Goal: Task Accomplishment & Management: Complete application form

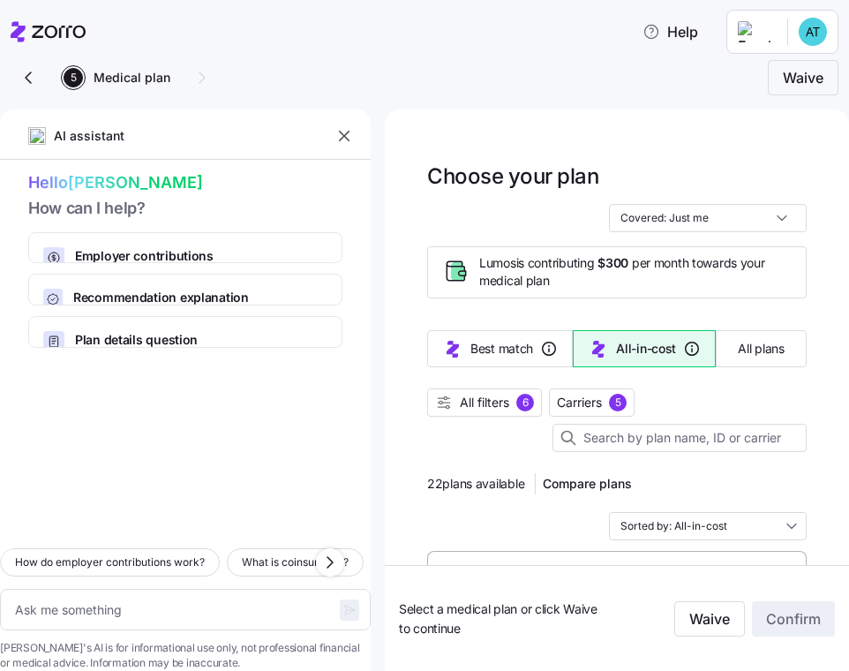
scroll to position [1227, 0]
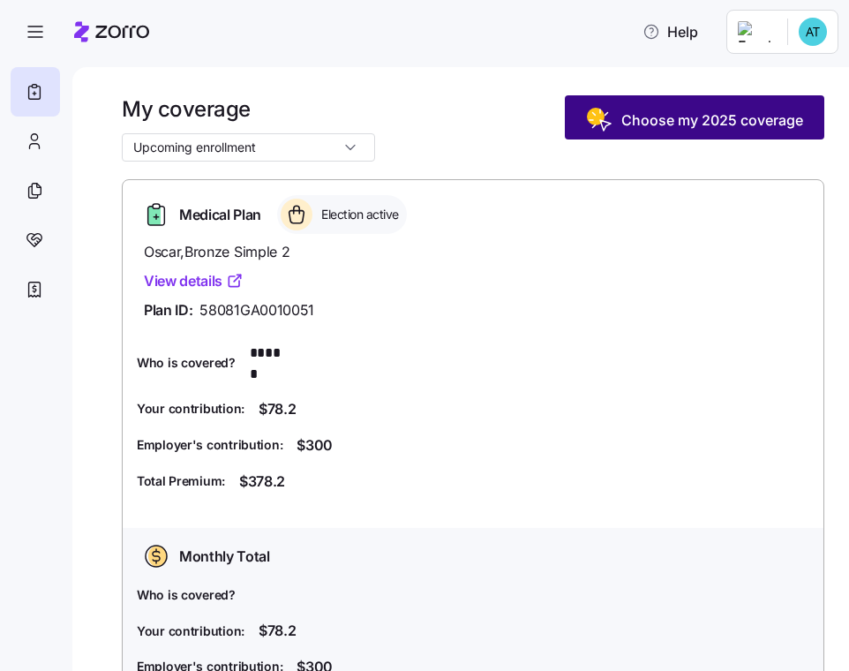
click at [686, 120] on span "Choose my 2025 coverage" at bounding box center [712, 119] width 182 height 21
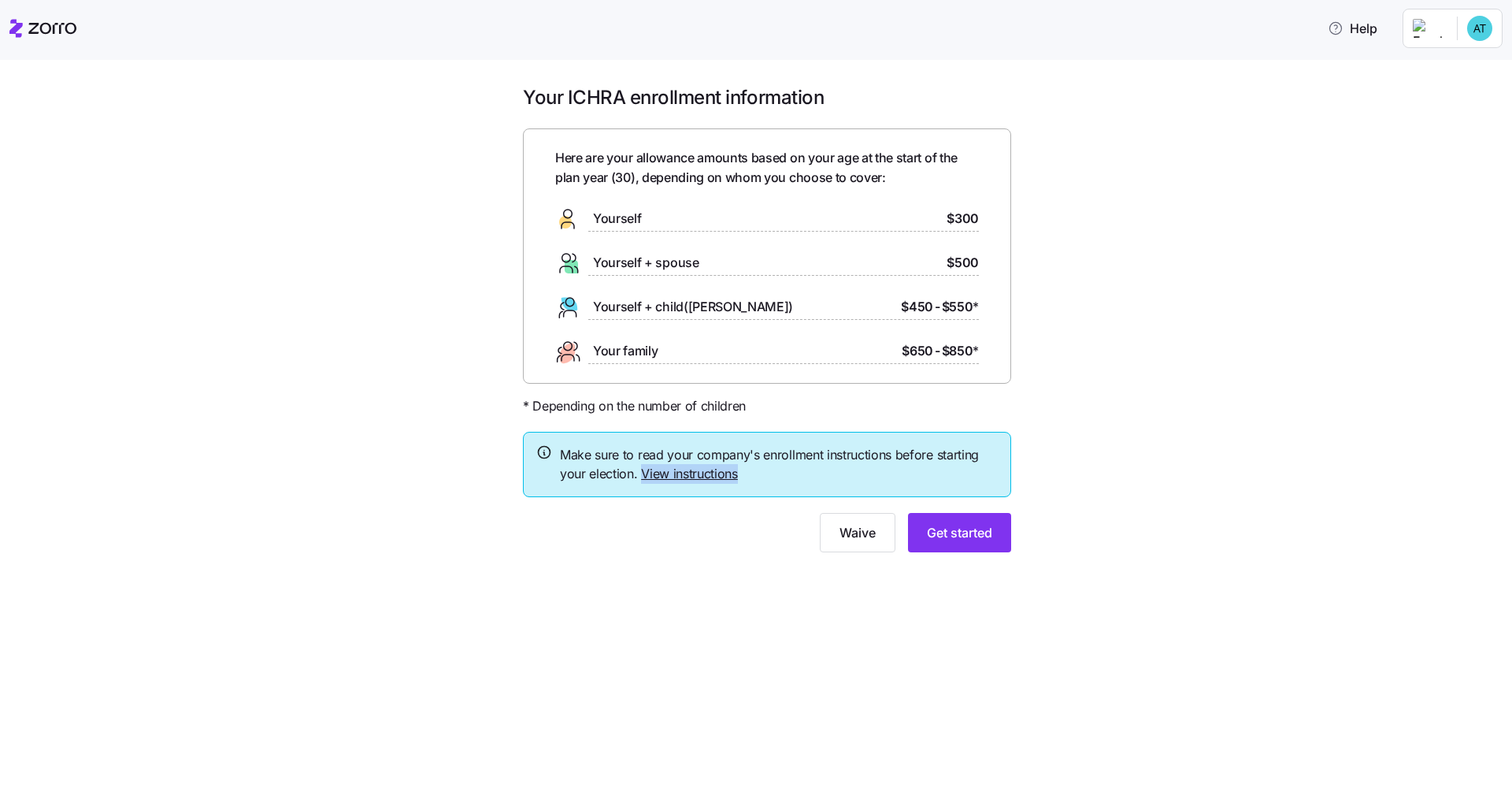
drag, startPoint x: 748, startPoint y: 473, endPoint x: 662, endPoint y: 469, distance: 86.1
click at [642, 472] on span "Make sure to read your company's enrollment instructions before starting your e…" at bounding box center [779, 465] width 438 height 39
click at [756, 467] on span "Make sure to read your company's enrollment instructions before starting your e…" at bounding box center [779, 465] width 438 height 39
click at [708, 474] on link "View instructions" at bounding box center [690, 474] width 97 height 16
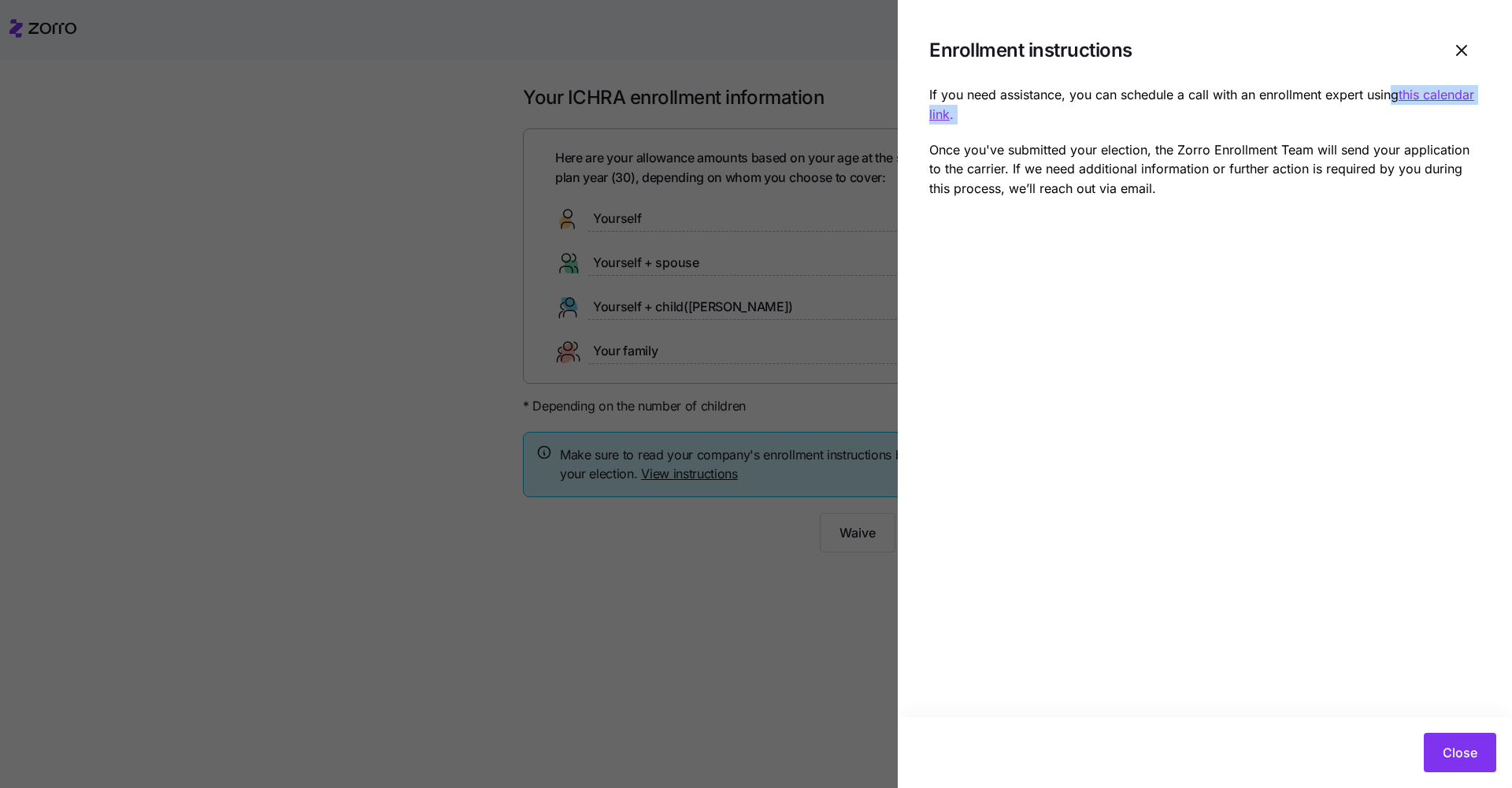
drag, startPoint x: 1035, startPoint y: 124, endPoint x: 1396, endPoint y: 97, distance: 362.0
click at [756, 97] on div "If you need assistance, you can schedule a call with an enrollment expert using…" at bounding box center [1205, 141] width 551 height 113
click at [756, 579] on div at bounding box center [756, 394] width 1512 height 788
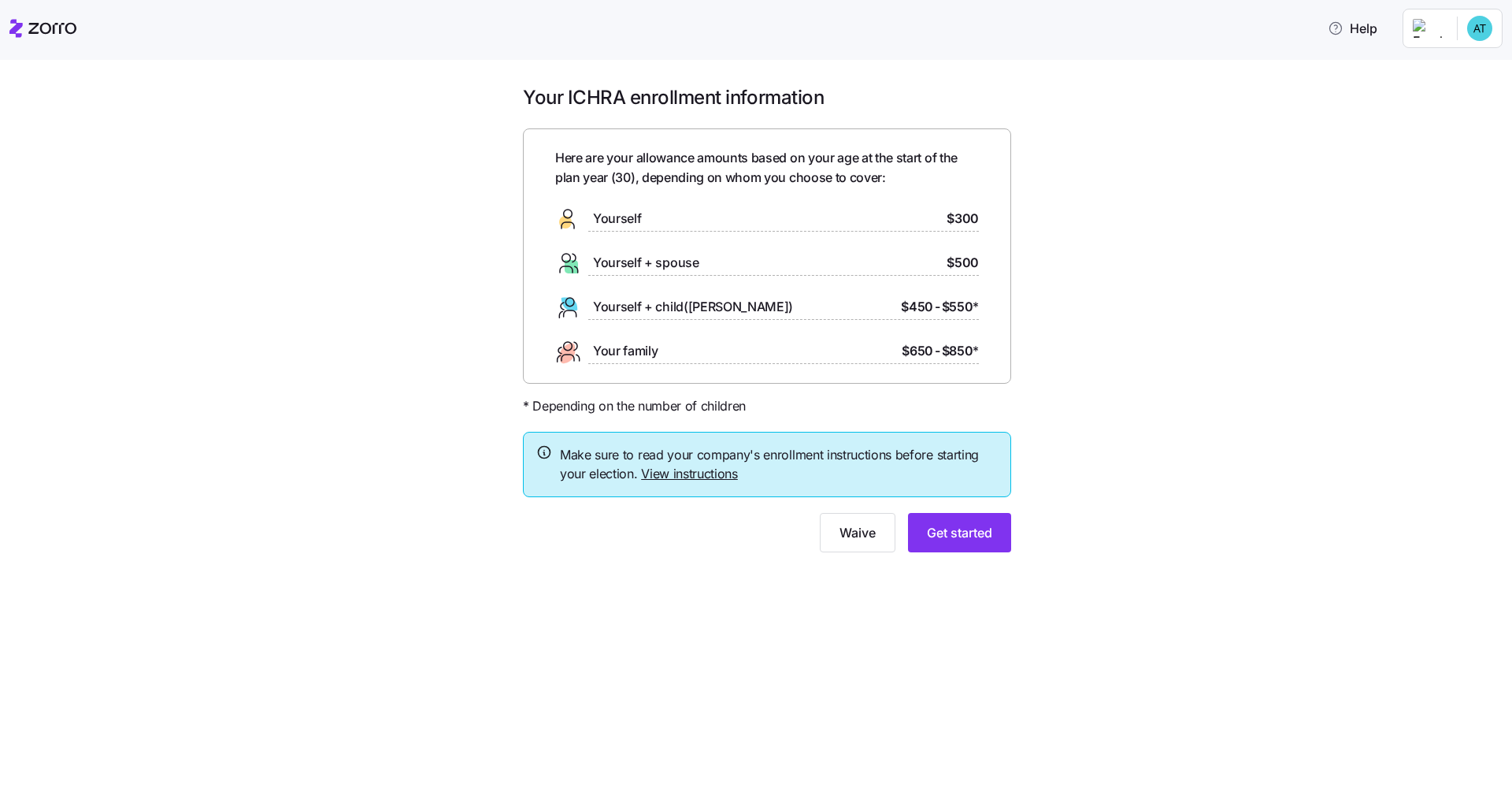
click at [756, 529] on div "Your ICHRA enrollment information Here are your allowance amounts based on your…" at bounding box center [766, 328] width 1446 height 486
click at [756, 523] on span "Get started" at bounding box center [959, 532] width 65 height 19
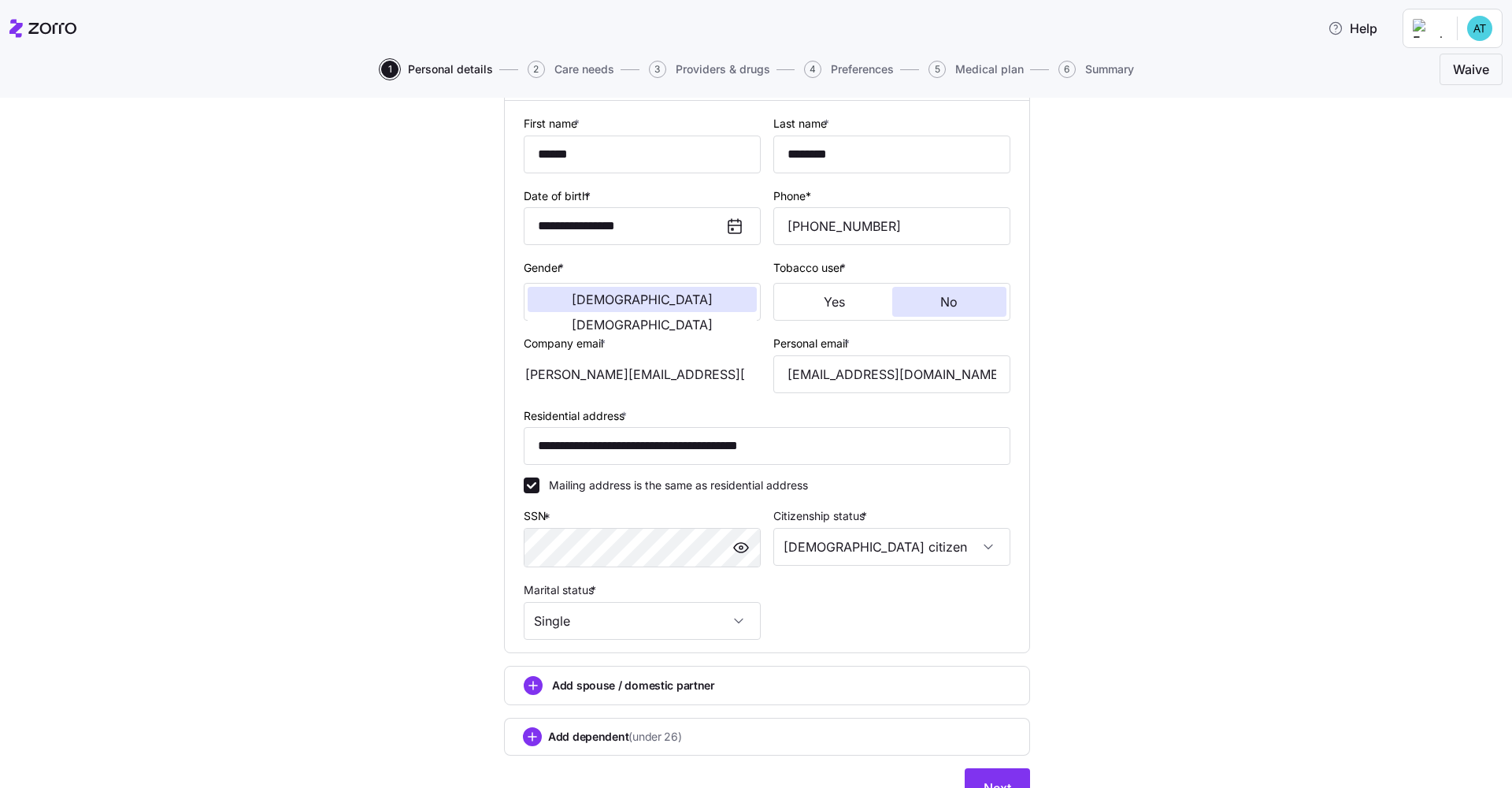
scroll to position [178, 0]
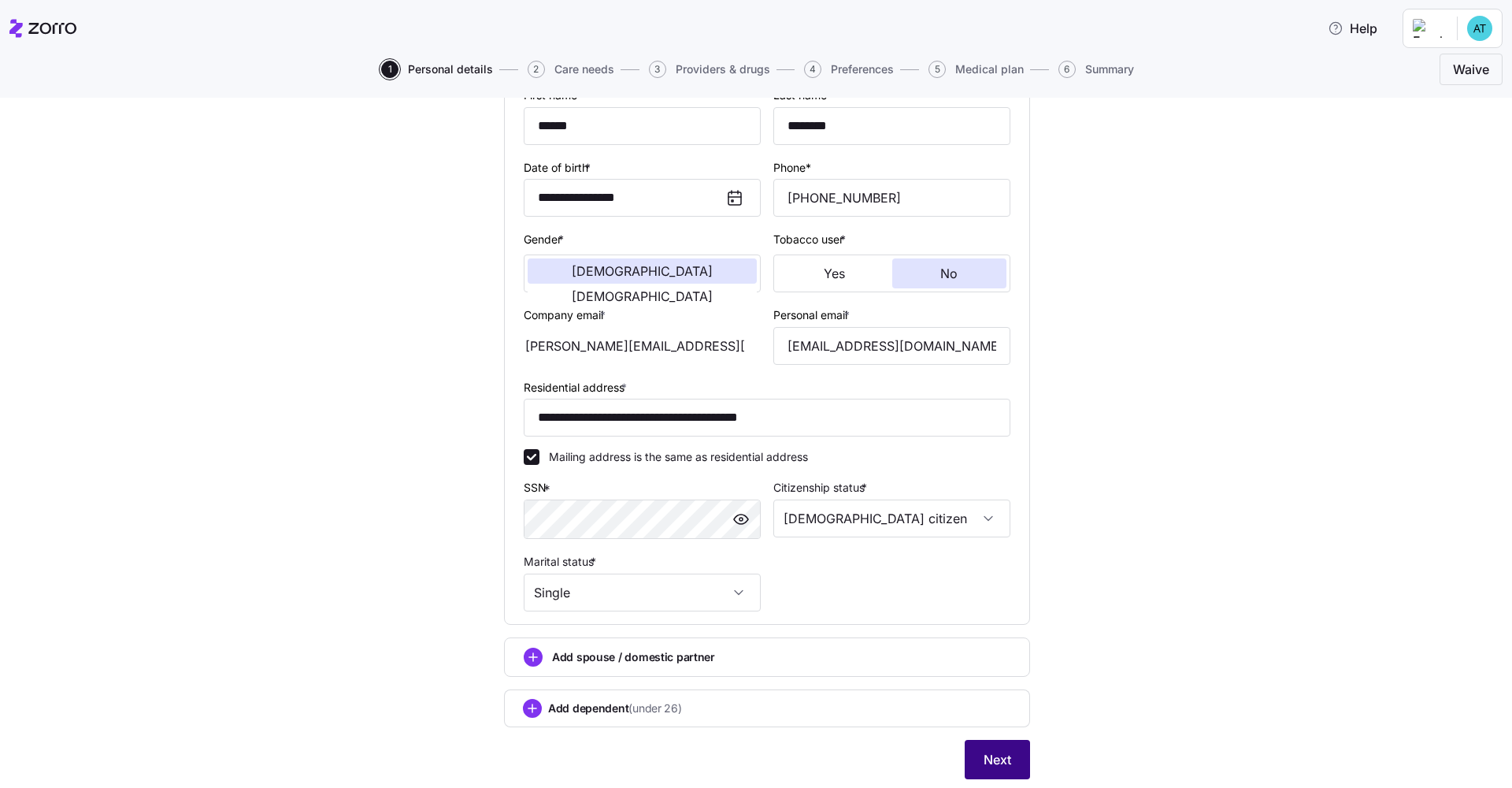
click at [756, 598] on button "Next" at bounding box center [996, 759] width 65 height 39
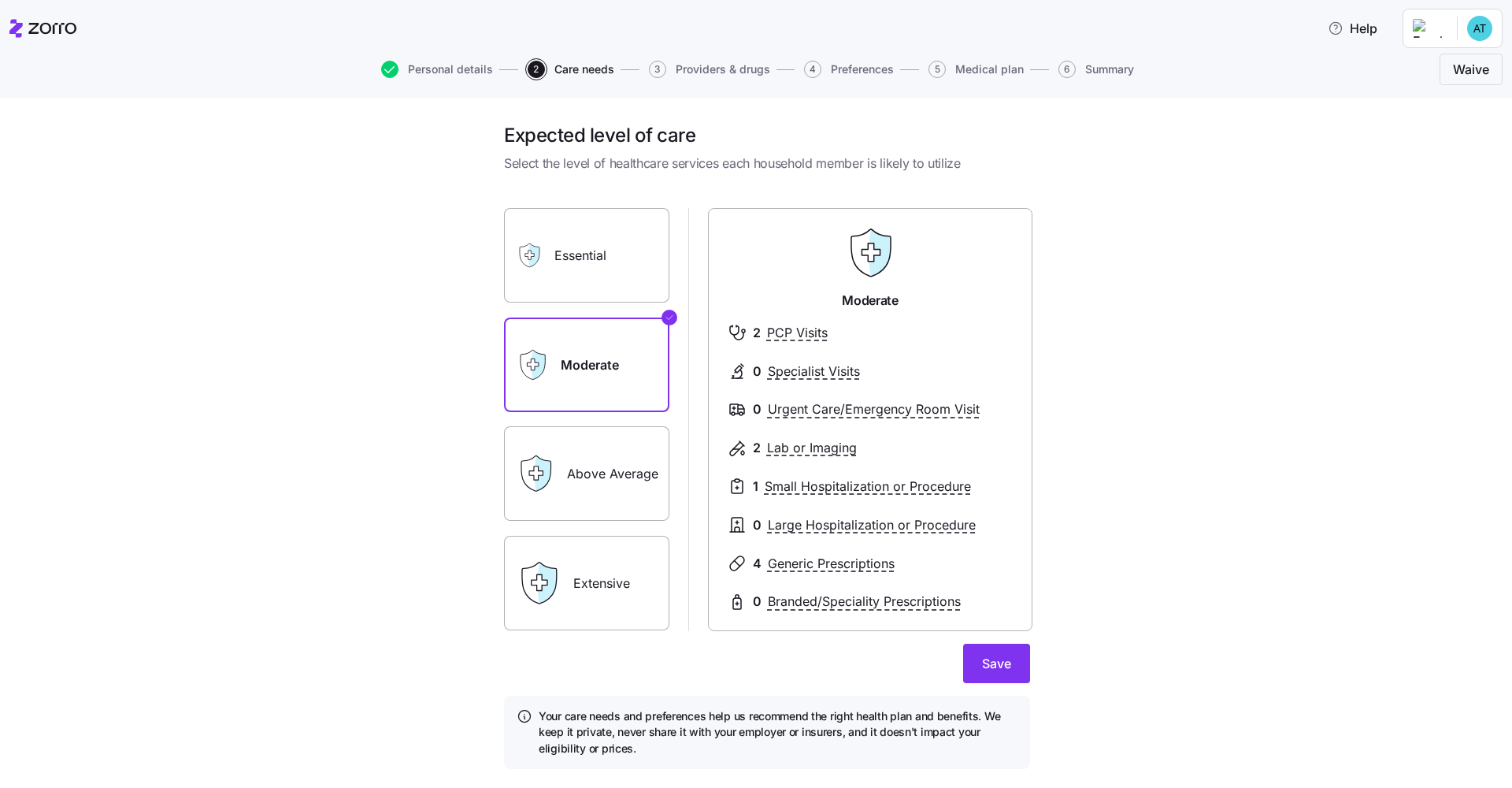
click at [591, 256] on label "Essential" at bounding box center [586, 255] width 165 height 95
click at [0, 0] on input "Essential" at bounding box center [0, 0] width 0 height 0
click at [602, 574] on label "Extensive" at bounding box center [586, 583] width 165 height 95
click at [0, 0] on input "Extensive" at bounding box center [0, 0] width 0 height 0
click at [593, 435] on label "Above Average" at bounding box center [586, 474] width 165 height 95
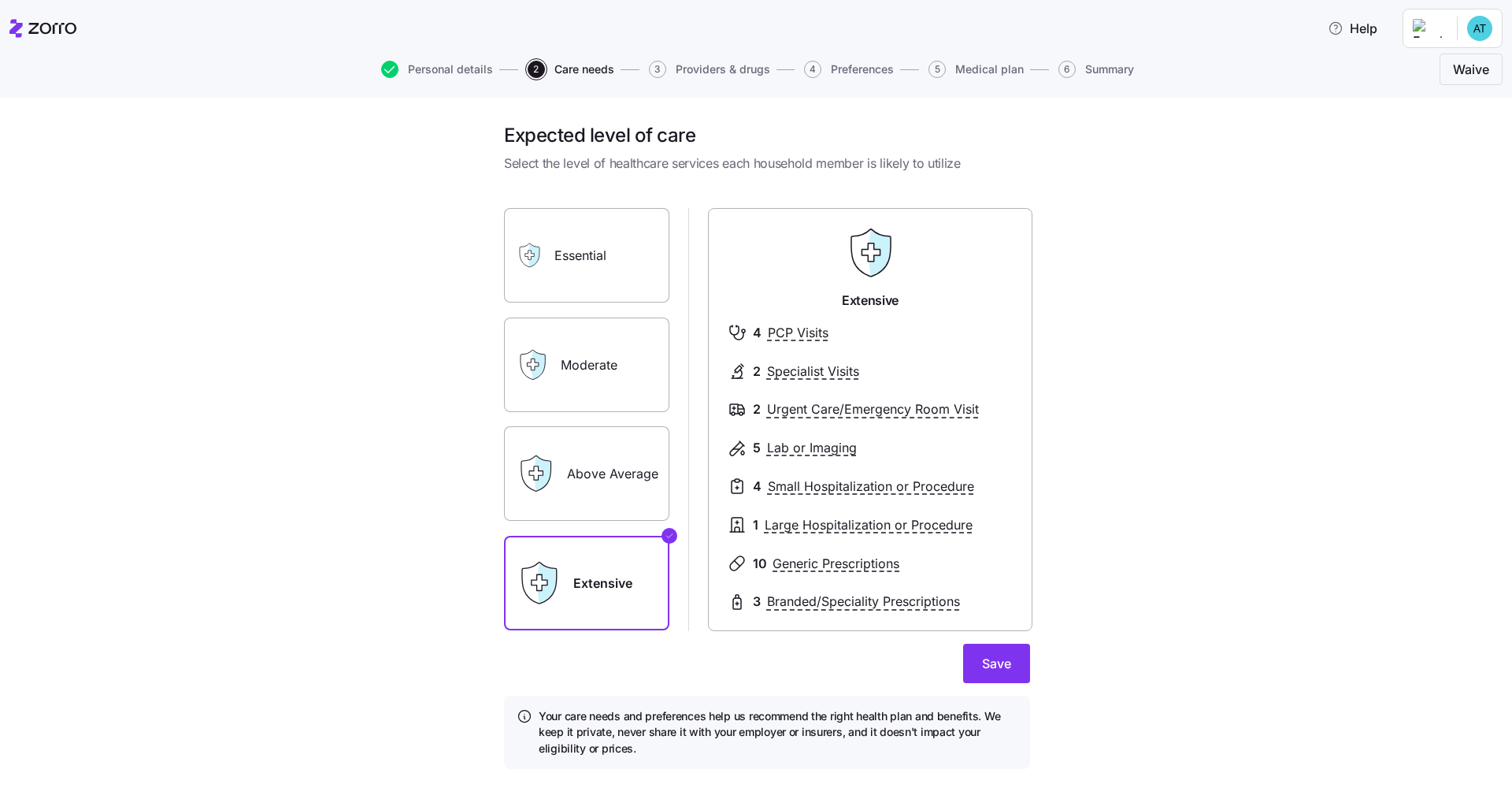
click at [0, 0] on input "Above Average" at bounding box center [0, 0] width 0 height 0
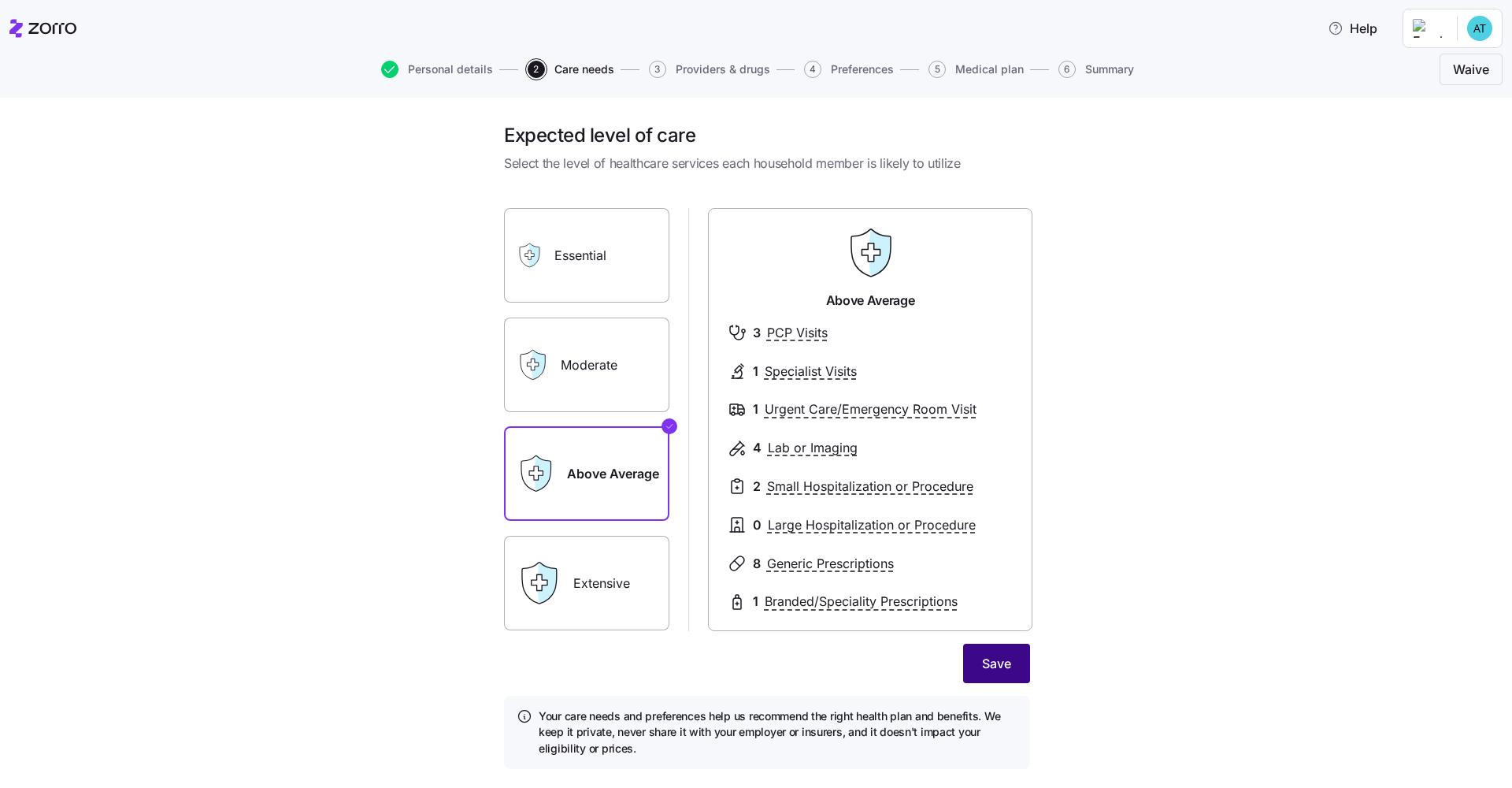
click at [756, 598] on span "Save" at bounding box center [996, 663] width 29 height 19
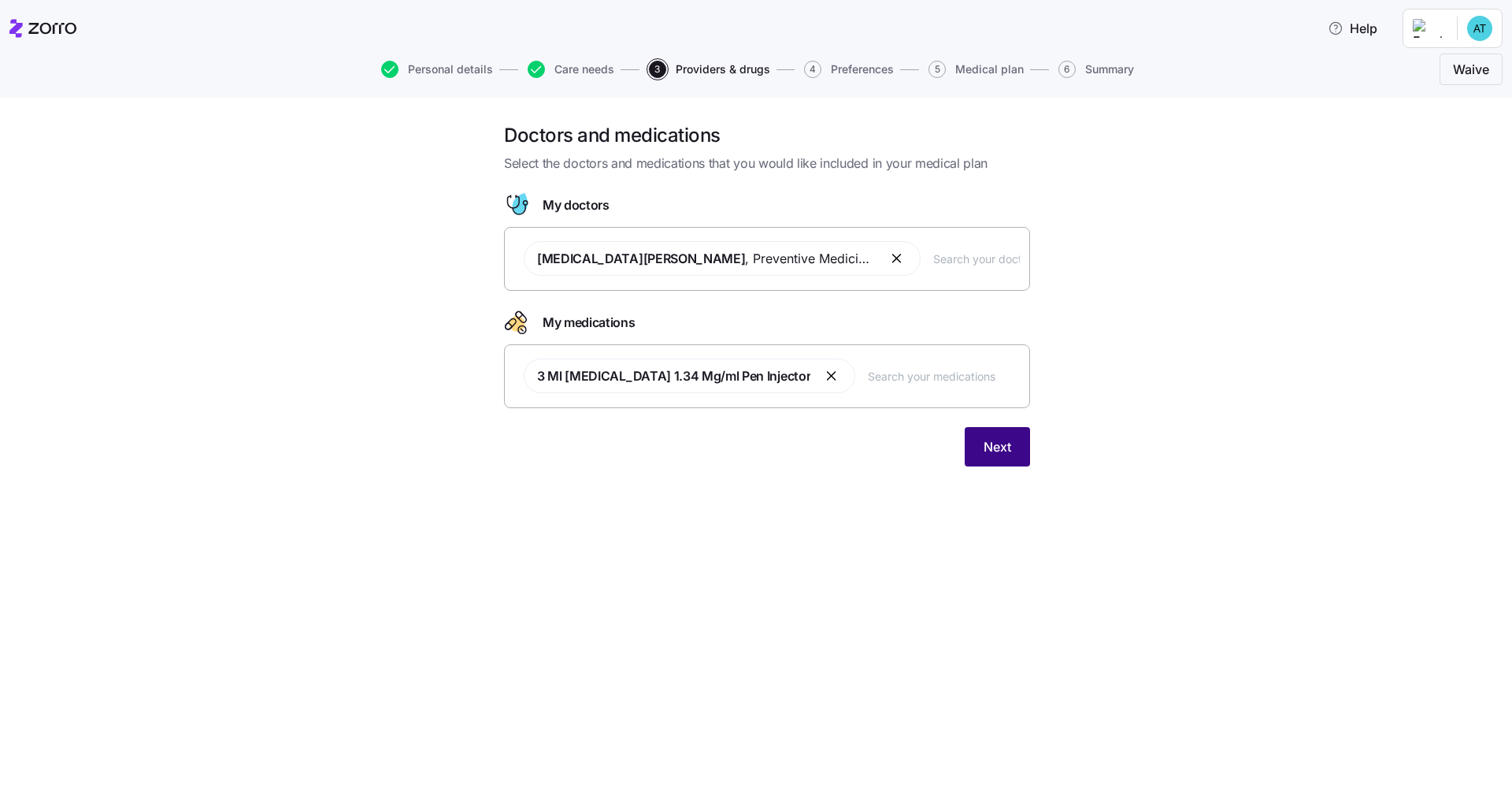
click at [756, 446] on span "Next" at bounding box center [997, 446] width 28 height 19
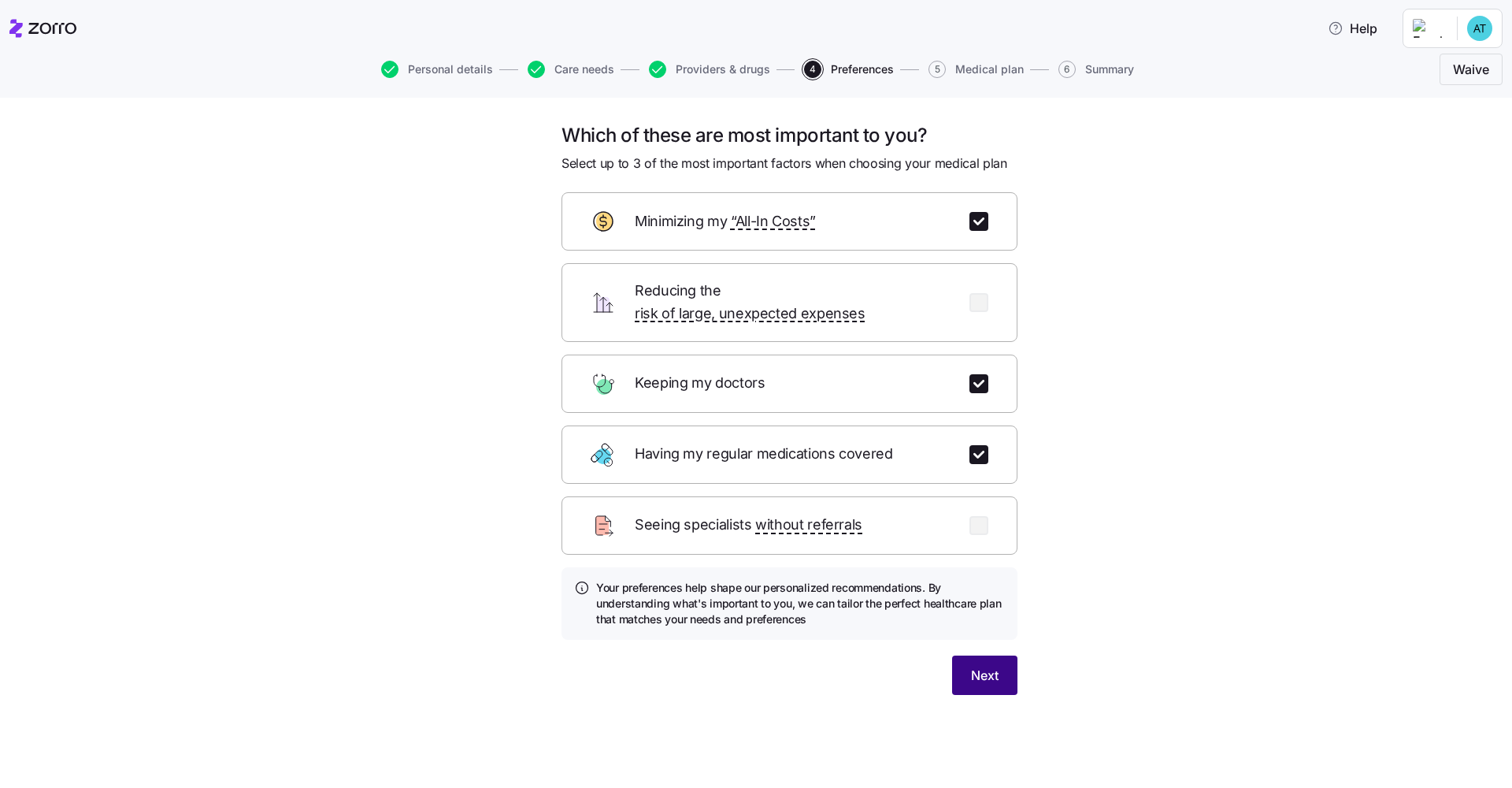
click at [756, 598] on button "Next" at bounding box center [984, 675] width 65 height 39
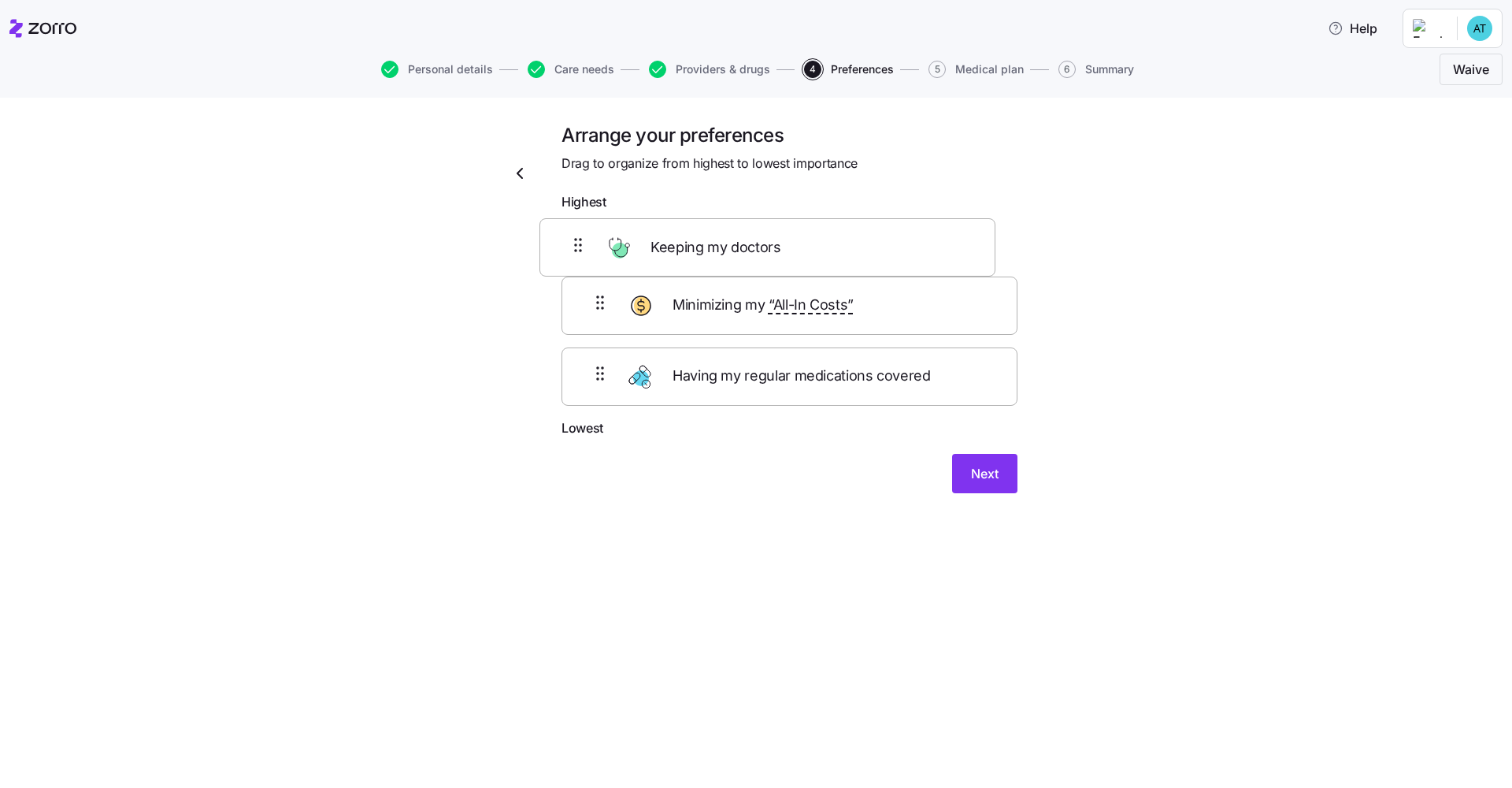
drag, startPoint x: 879, startPoint y: 337, endPoint x: 855, endPoint y: 256, distance: 84.5
click at [756, 256] on div "Minimizing my “All-In Costs” Keeping my doctors Having my regular medications c…" at bounding box center [789, 319] width 456 height 200
drag, startPoint x: 870, startPoint y: 253, endPoint x: 878, endPoint y: 322, distance: 69.5
click at [756, 322] on div "Keeping my doctors Minimizing my “All-In Costs” Having my regular medications c…" at bounding box center [789, 319] width 456 height 200
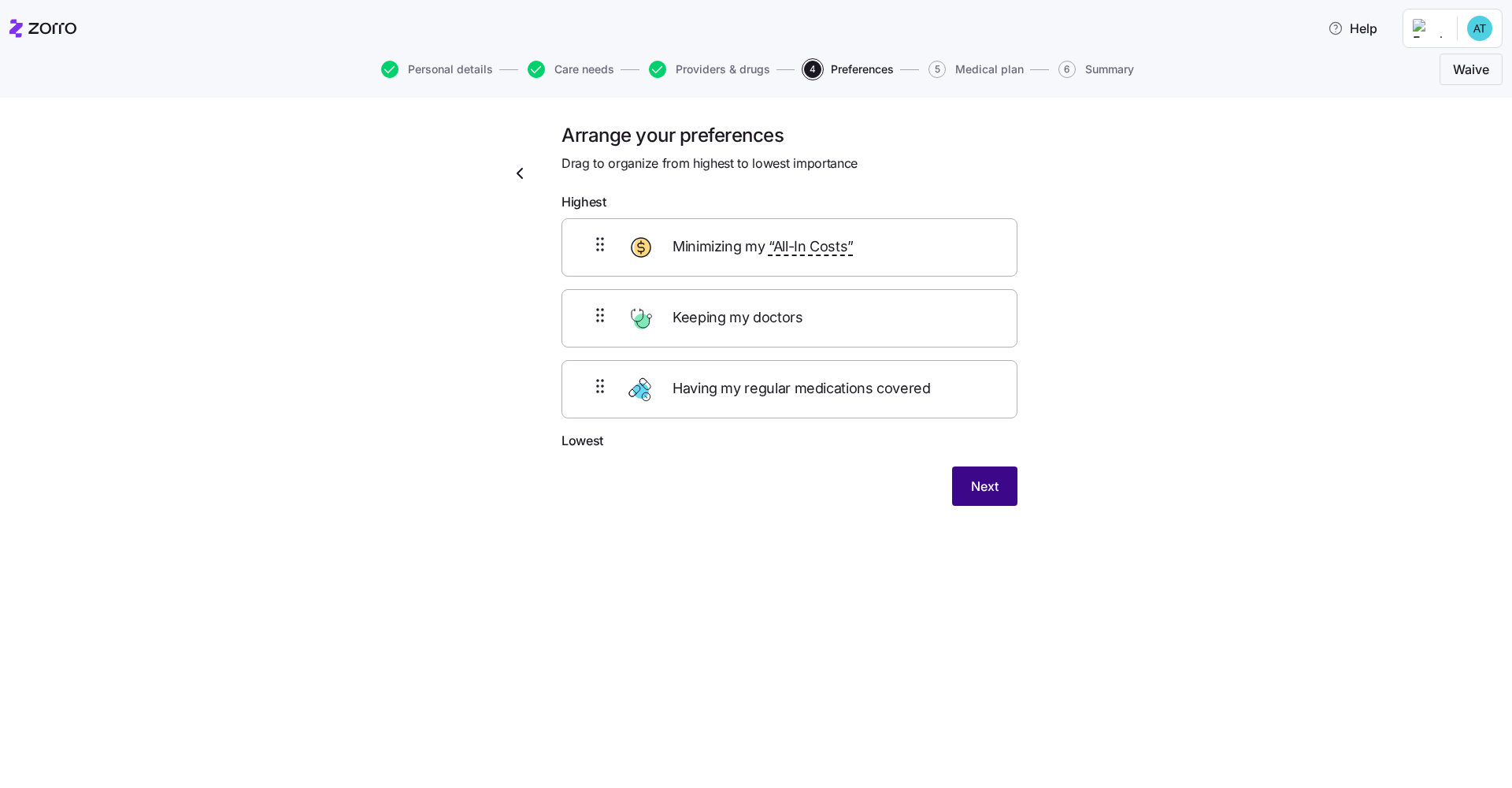
click at [756, 480] on button "Next" at bounding box center [984, 486] width 65 height 39
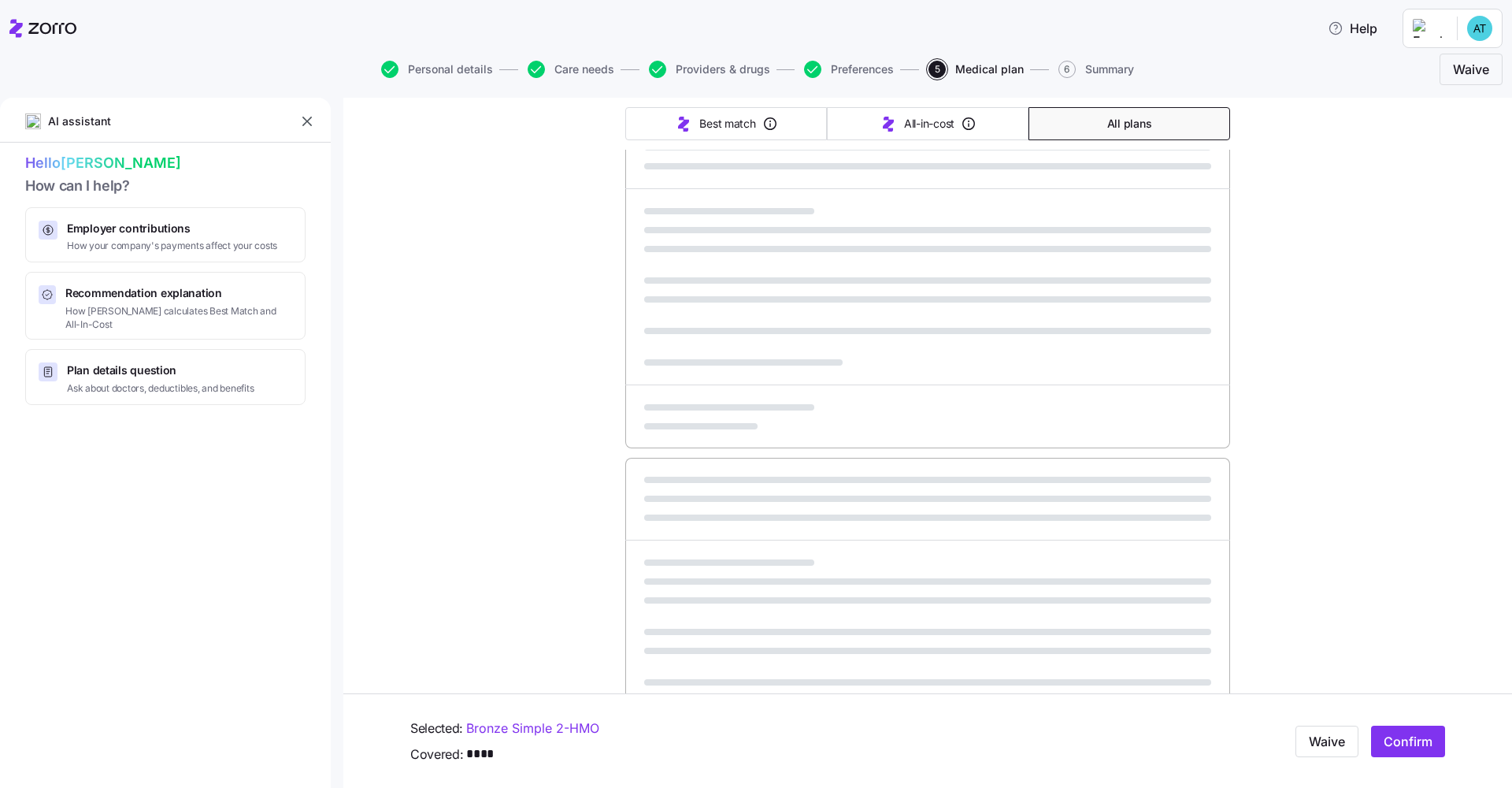
scroll to position [277, 0]
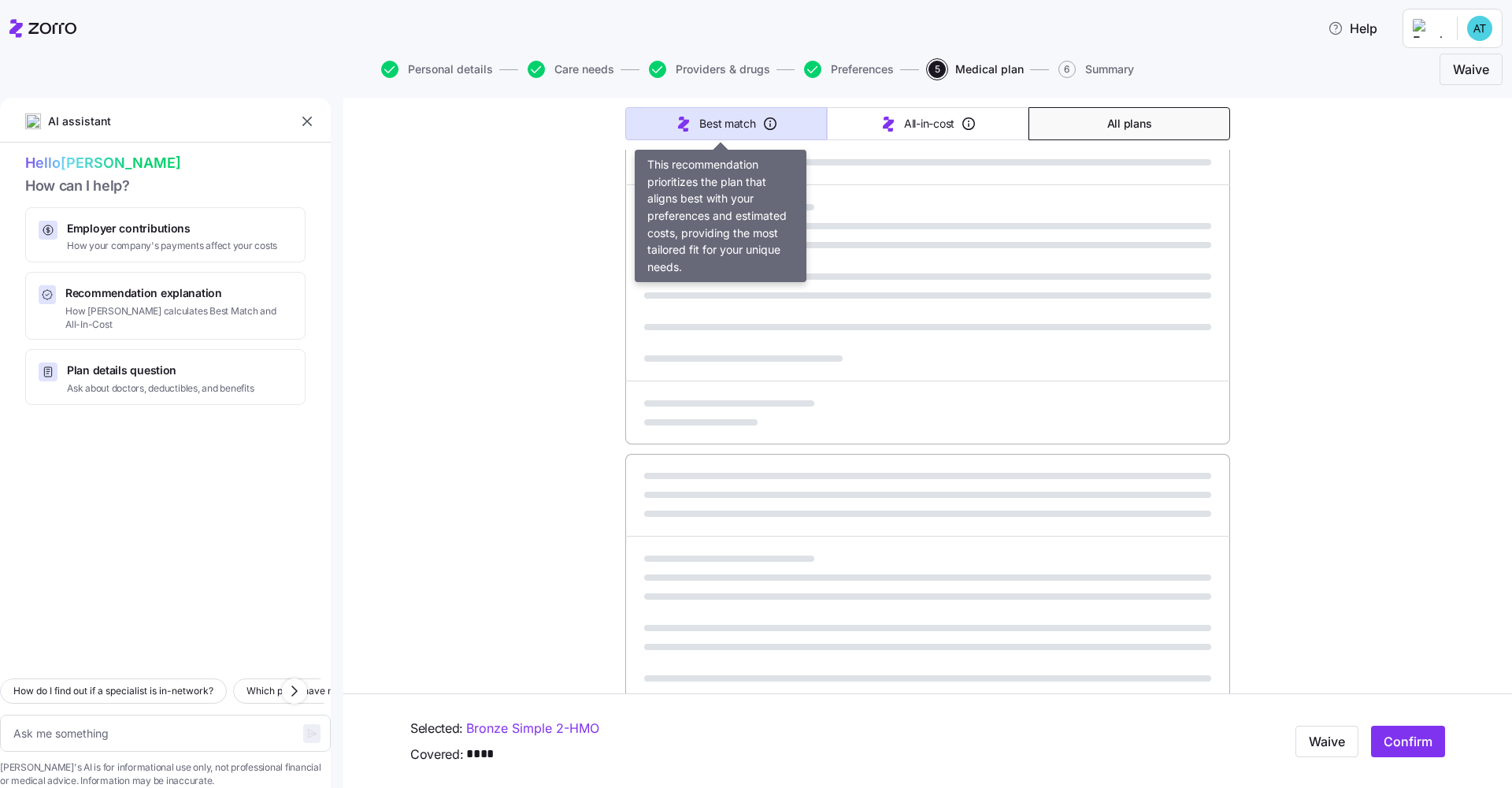
click at [704, 128] on span "Best match" at bounding box center [727, 124] width 56 height 16
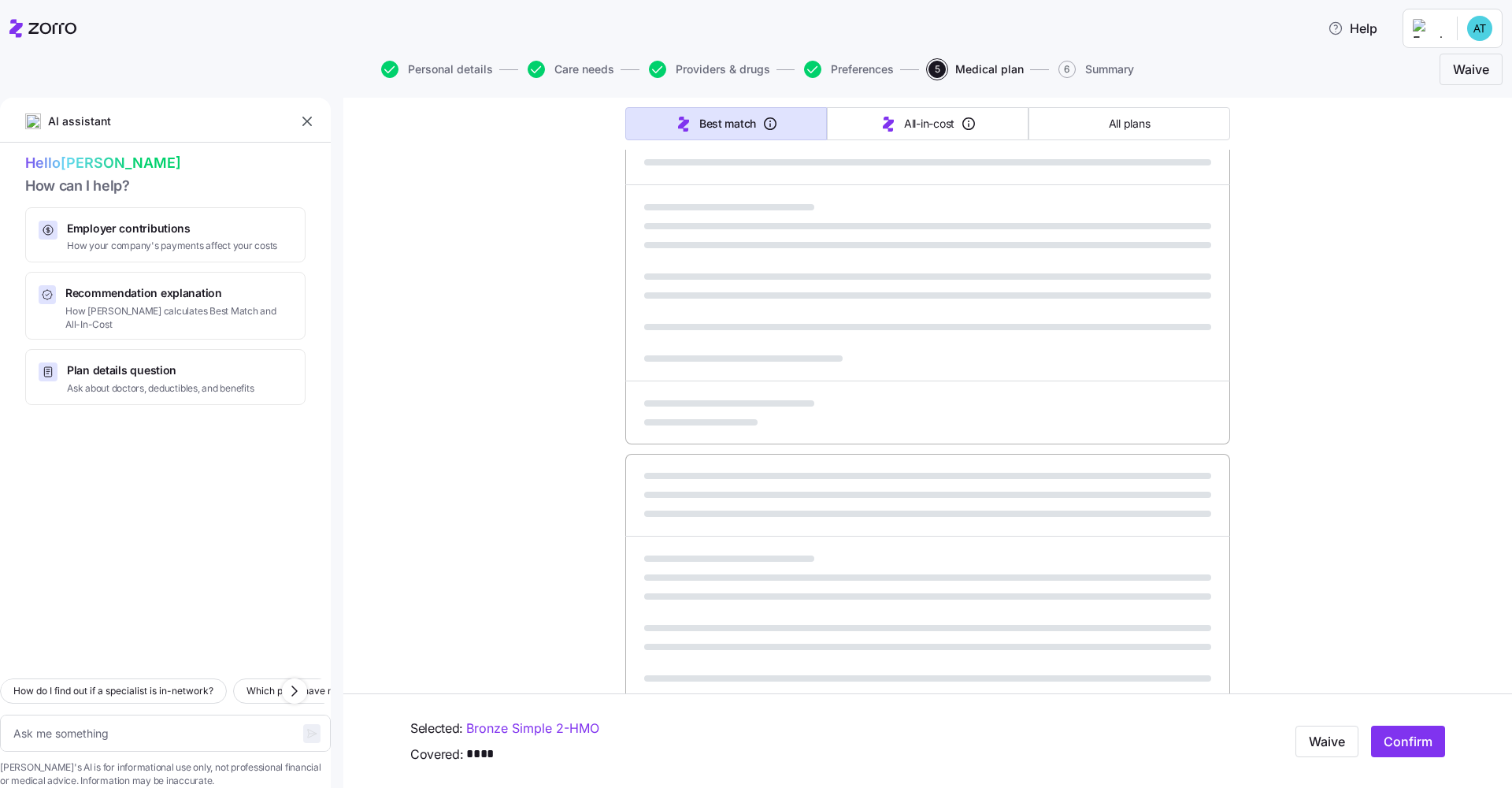
type textarea "x"
type input "Sorted by: Best match"
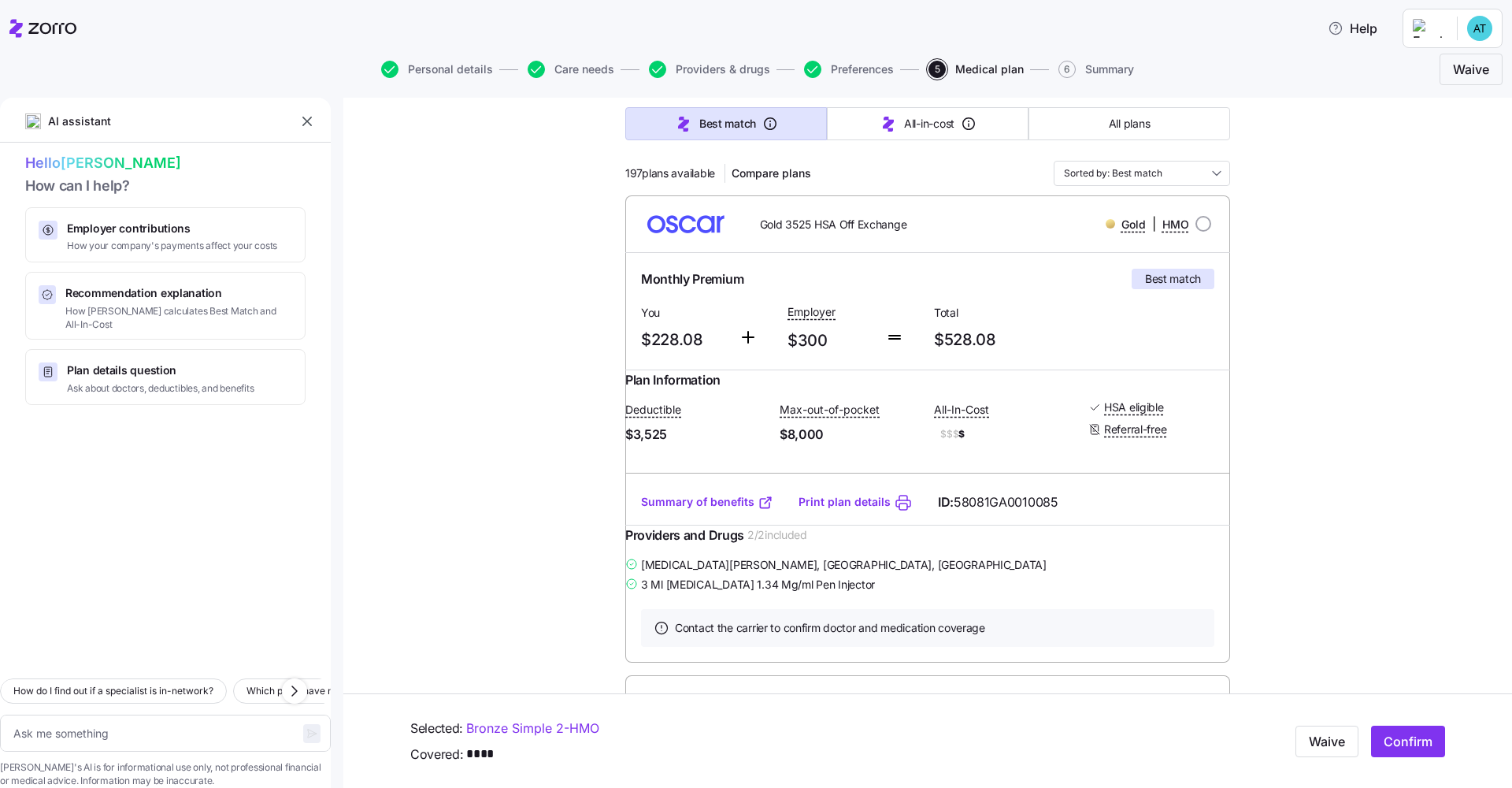
scroll to position [118, 0]
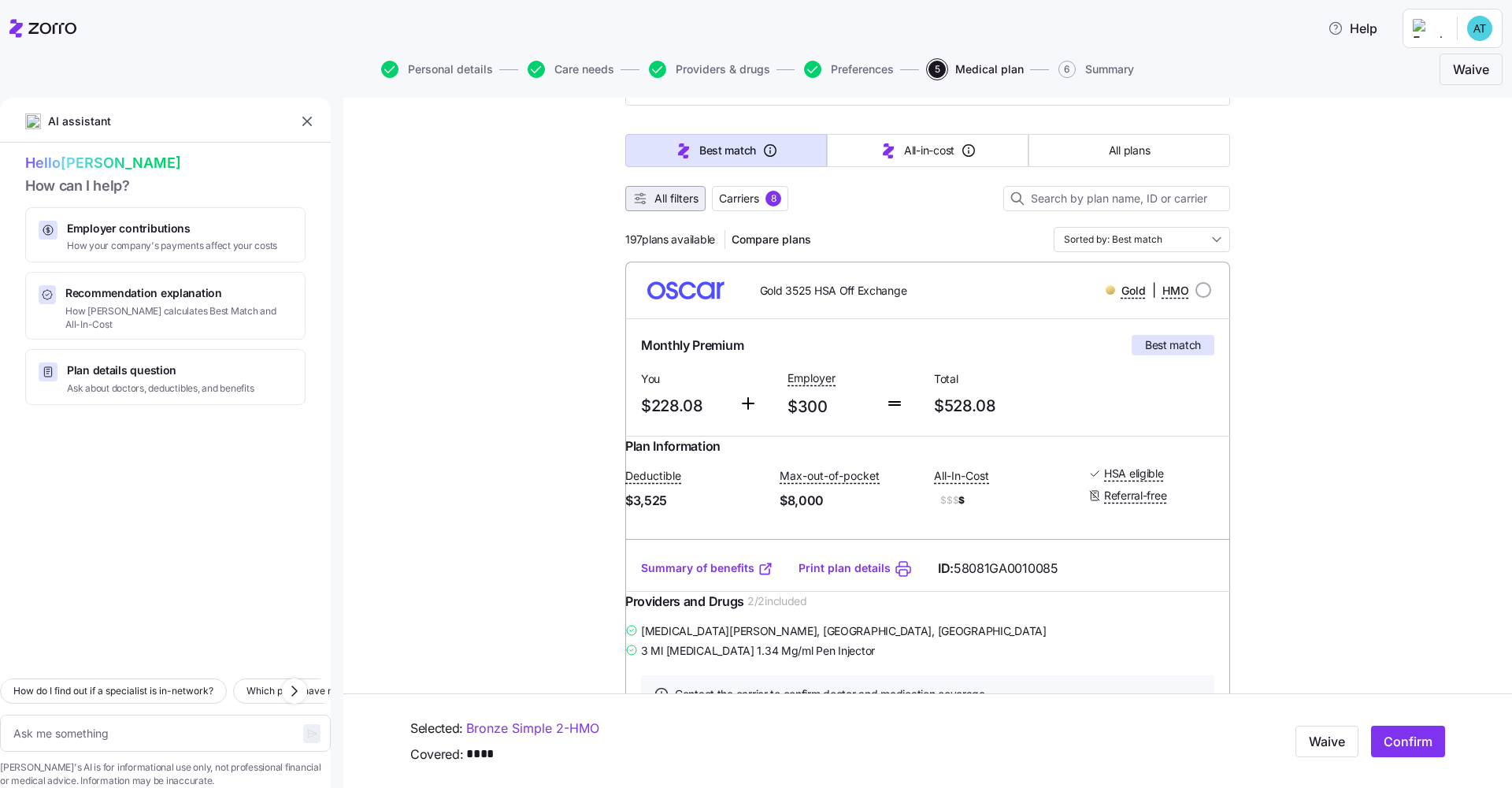
click at [663, 193] on span "All filters" at bounding box center [676, 199] width 44 height 16
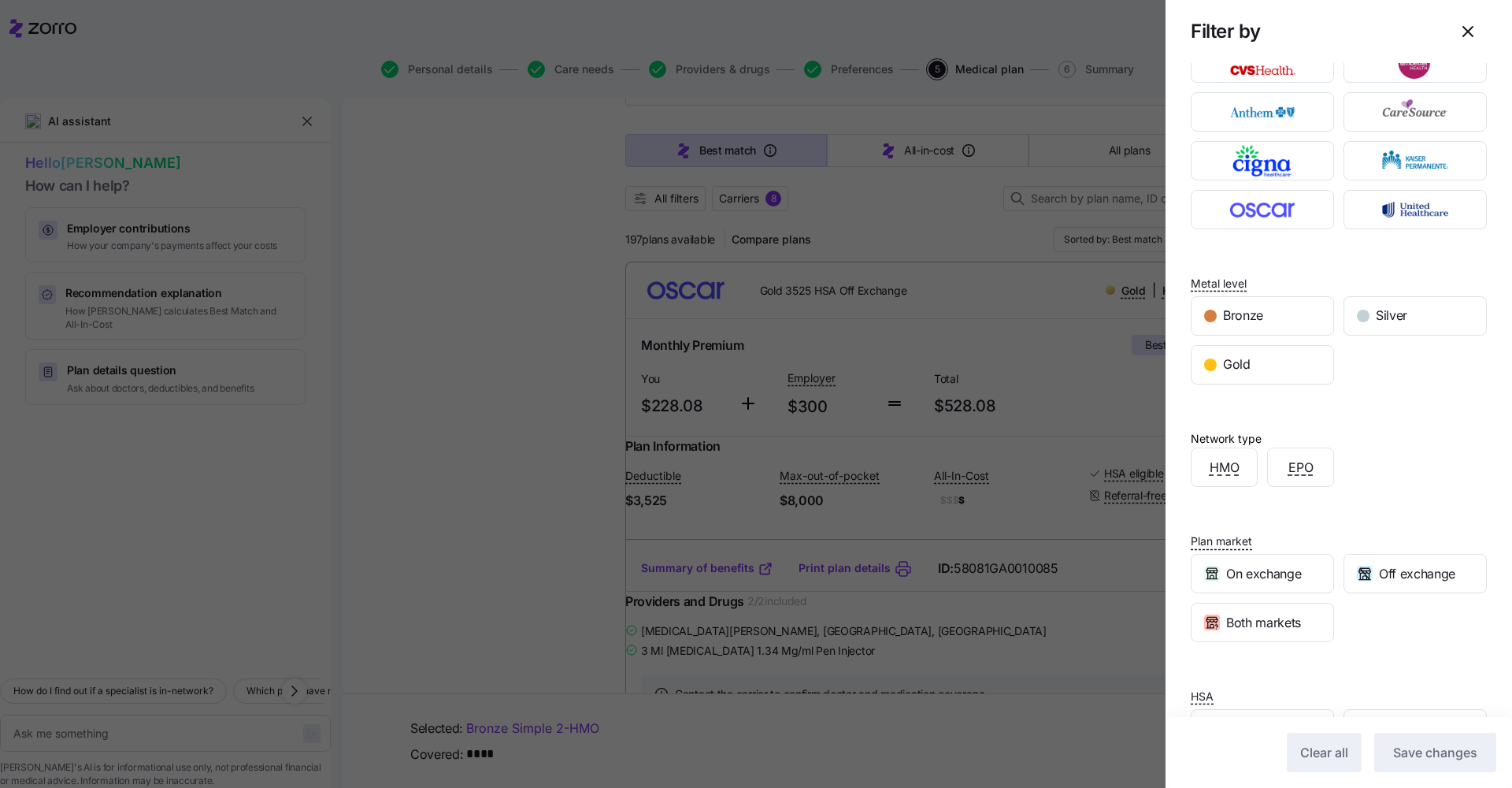
scroll to position [3, 0]
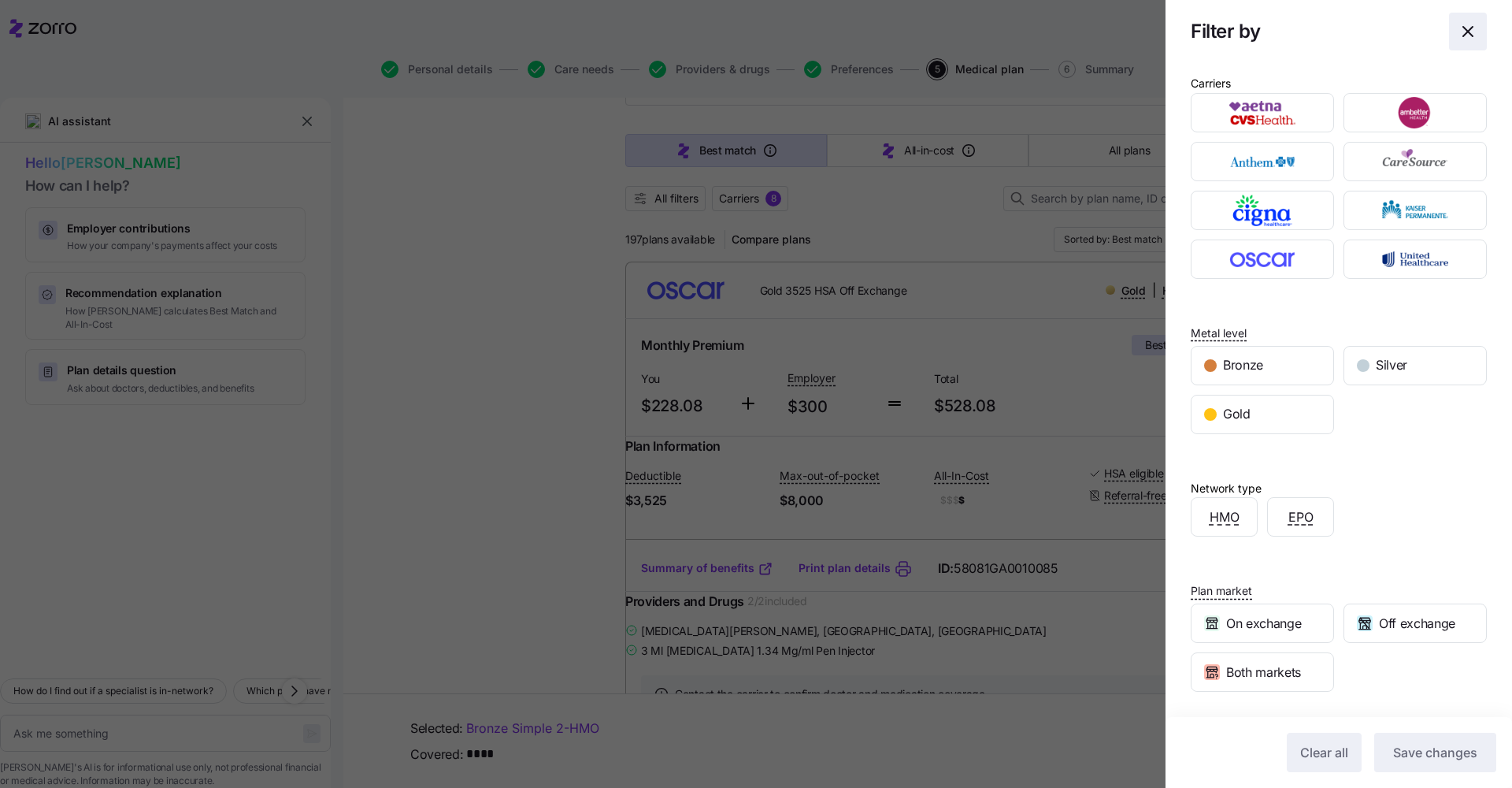
click at [756, 36] on icon "button" at bounding box center [1467, 31] width 19 height 19
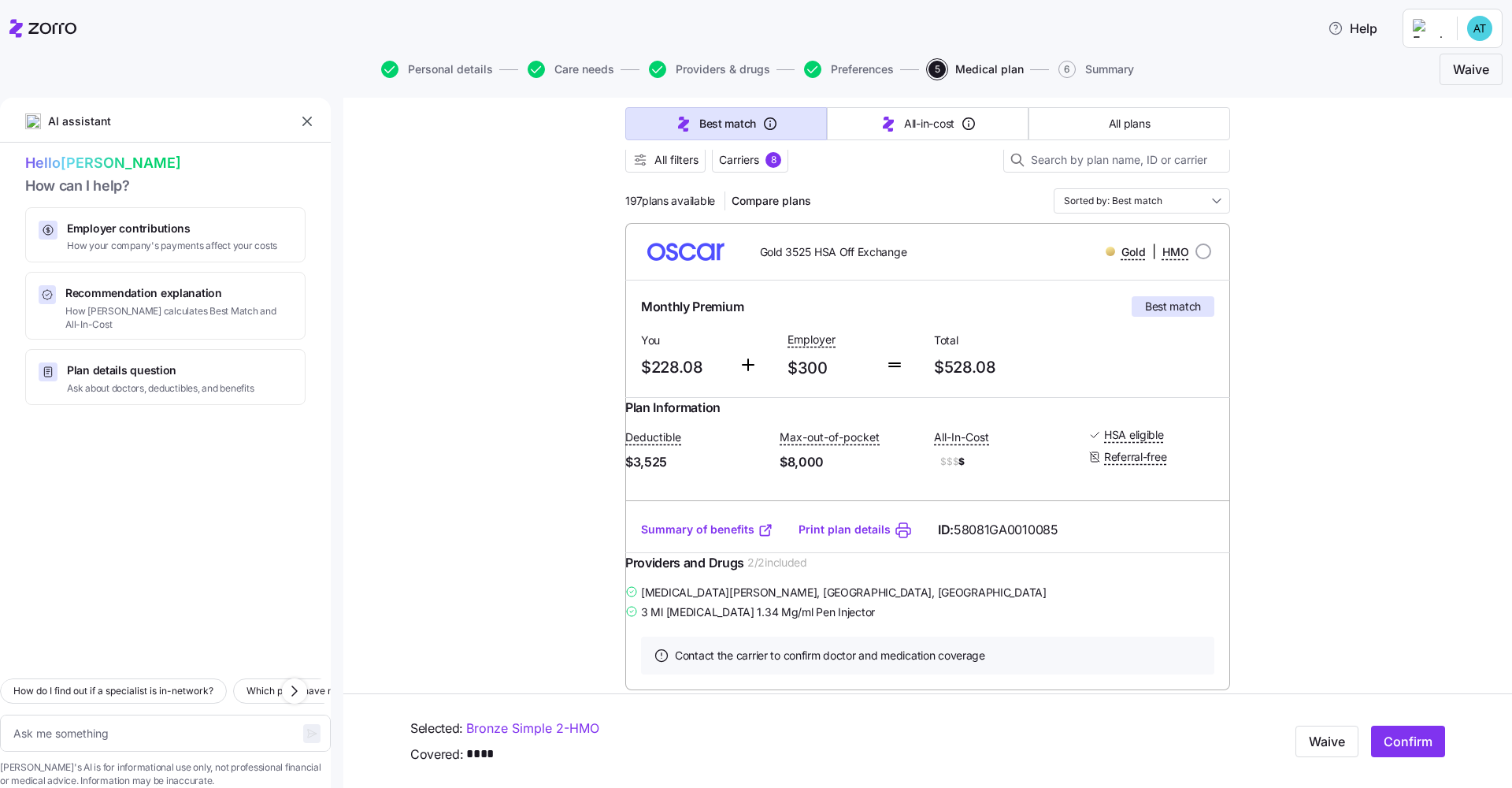
scroll to position [159, 0]
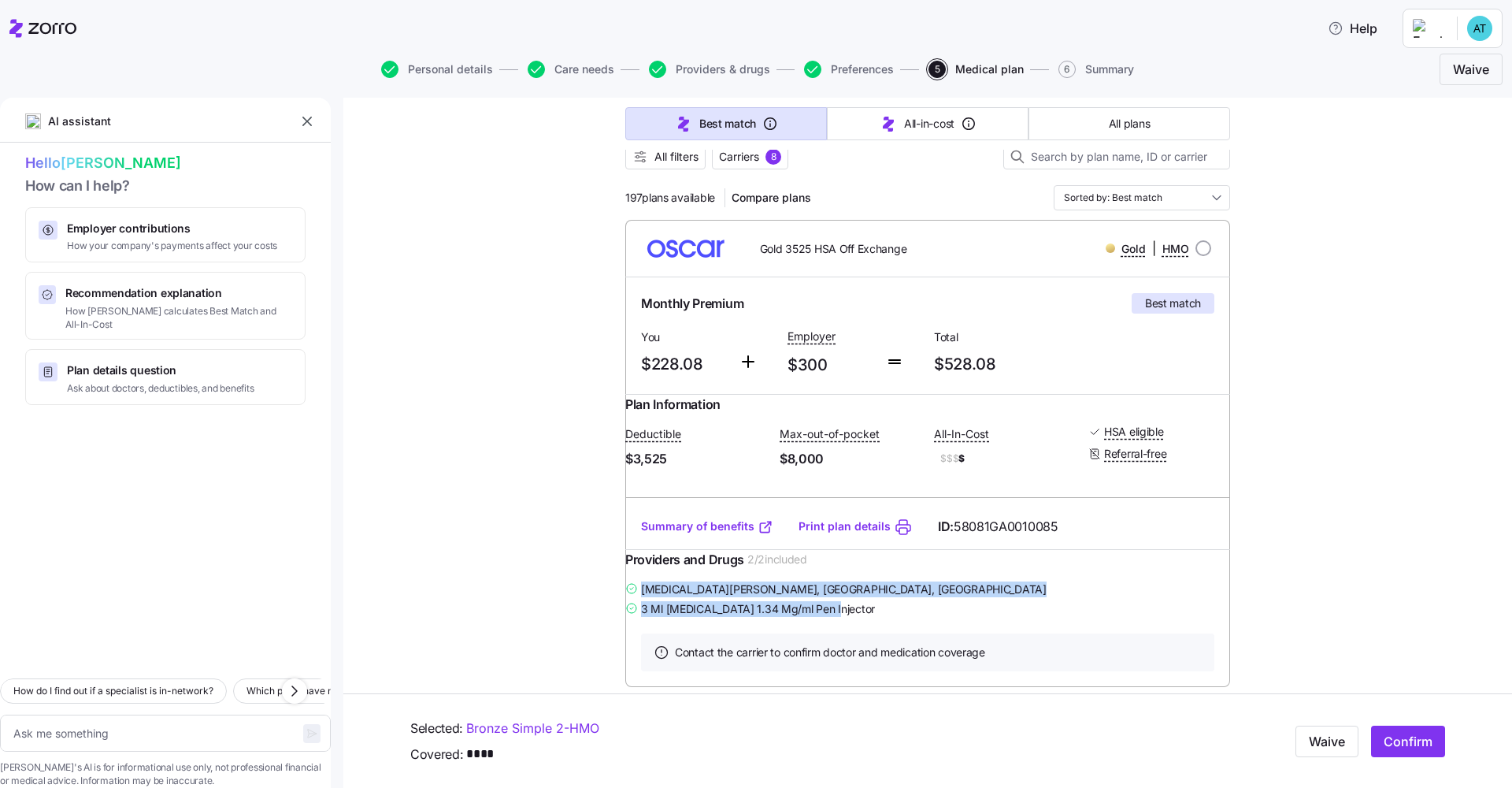
drag, startPoint x: 850, startPoint y: 642, endPoint x: 615, endPoint y: 618, distance: 236.2
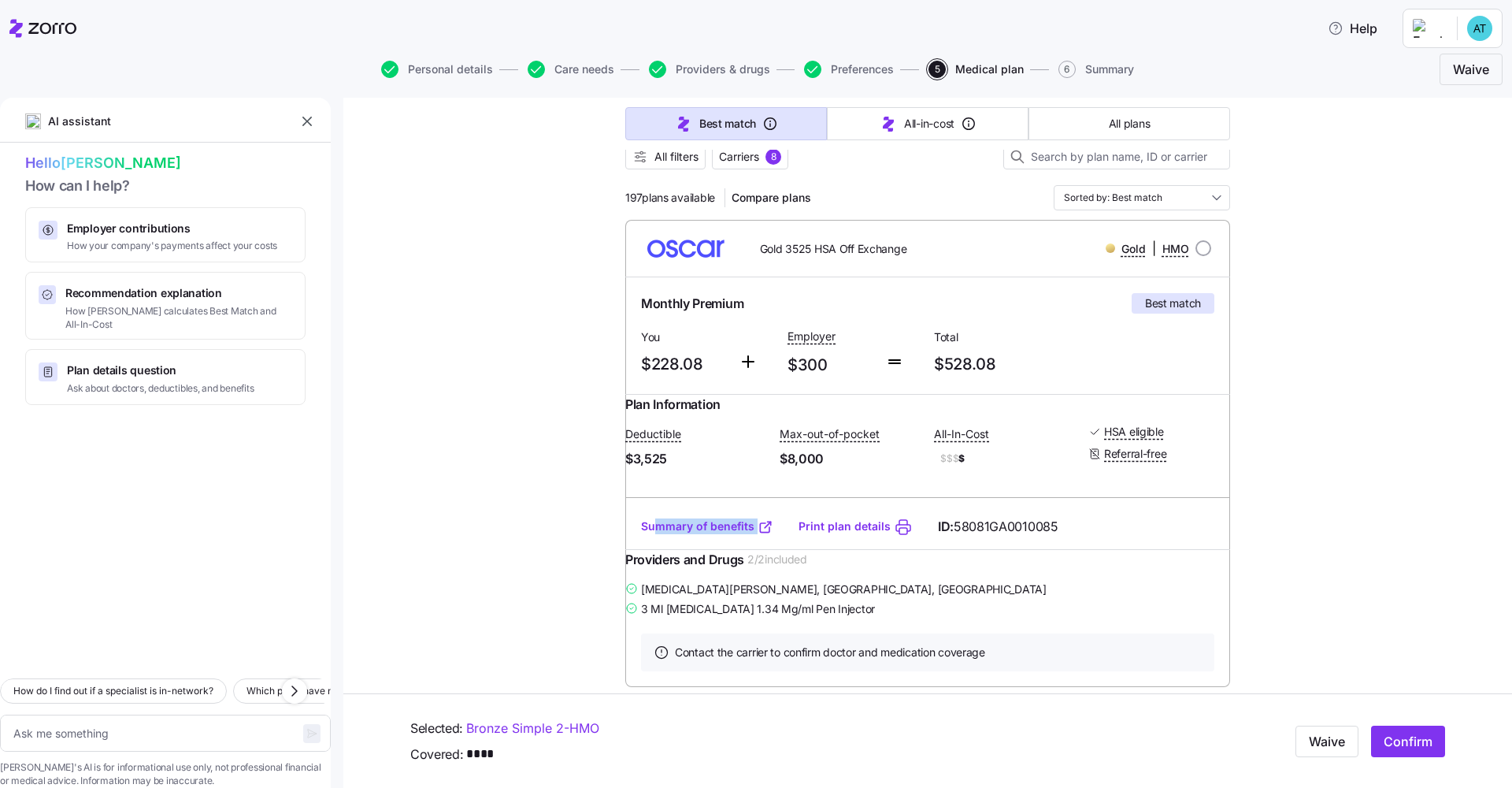
drag, startPoint x: 772, startPoint y: 543, endPoint x: 650, endPoint y: 536, distance: 122.2
click at [650, 536] on div "Summary of benefits Print plan details ID: 58081GA0010085" at bounding box center [928, 527] width 605 height 45
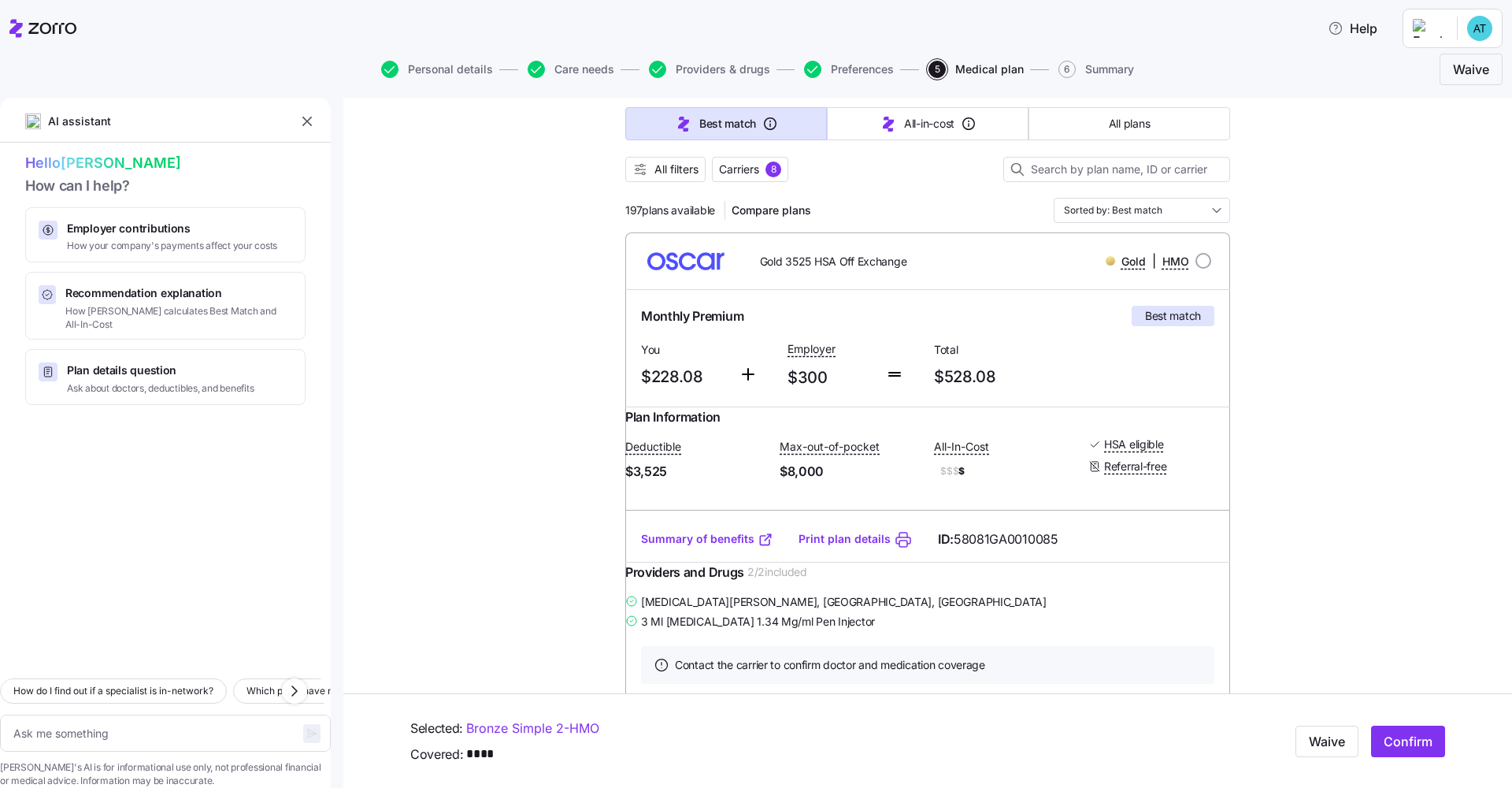
scroll to position [144, 0]
click at [732, 179] on span "Carriers" at bounding box center [739, 172] width 40 height 16
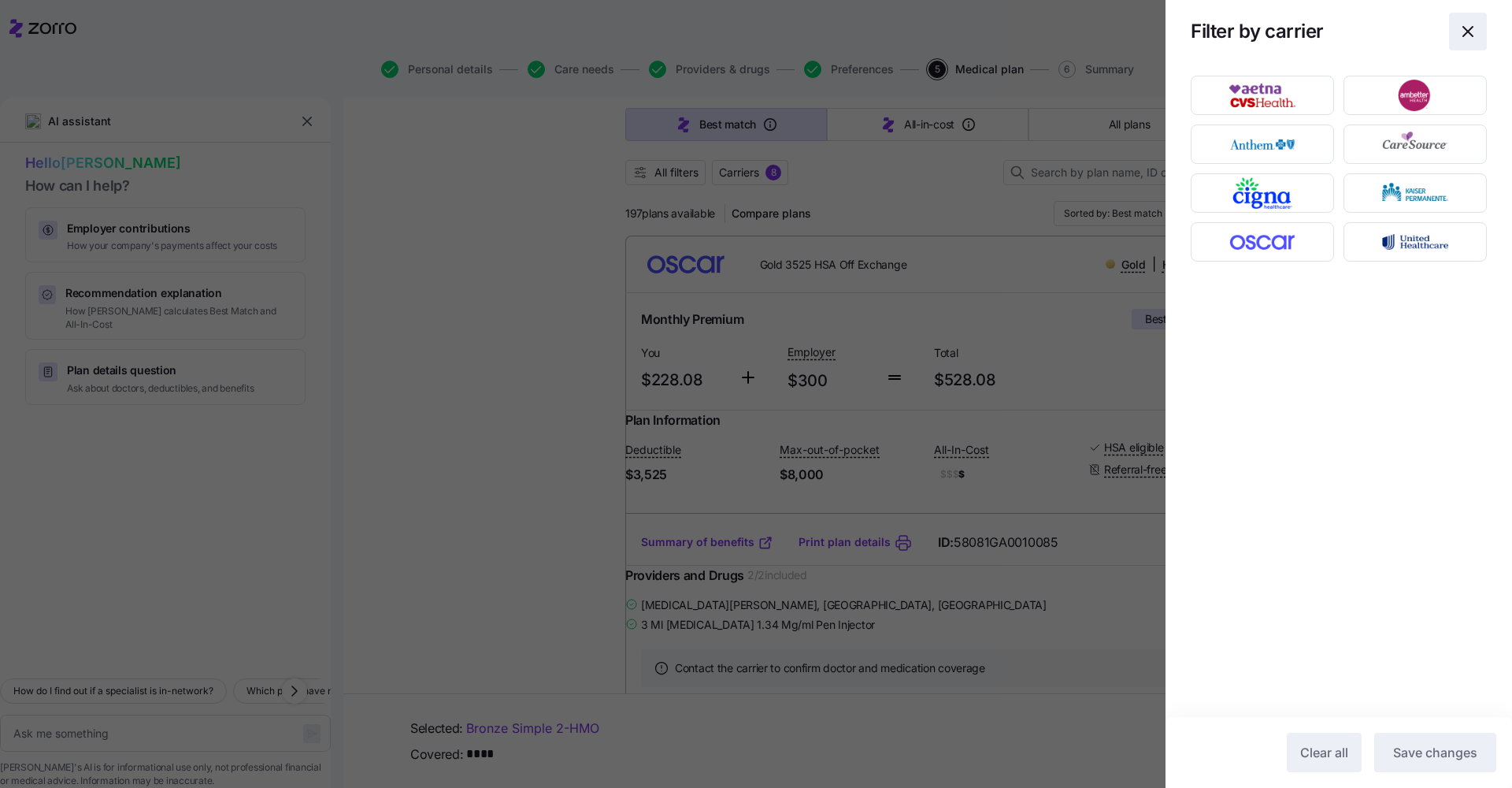
click at [756, 28] on icon "button" at bounding box center [1467, 31] width 19 height 19
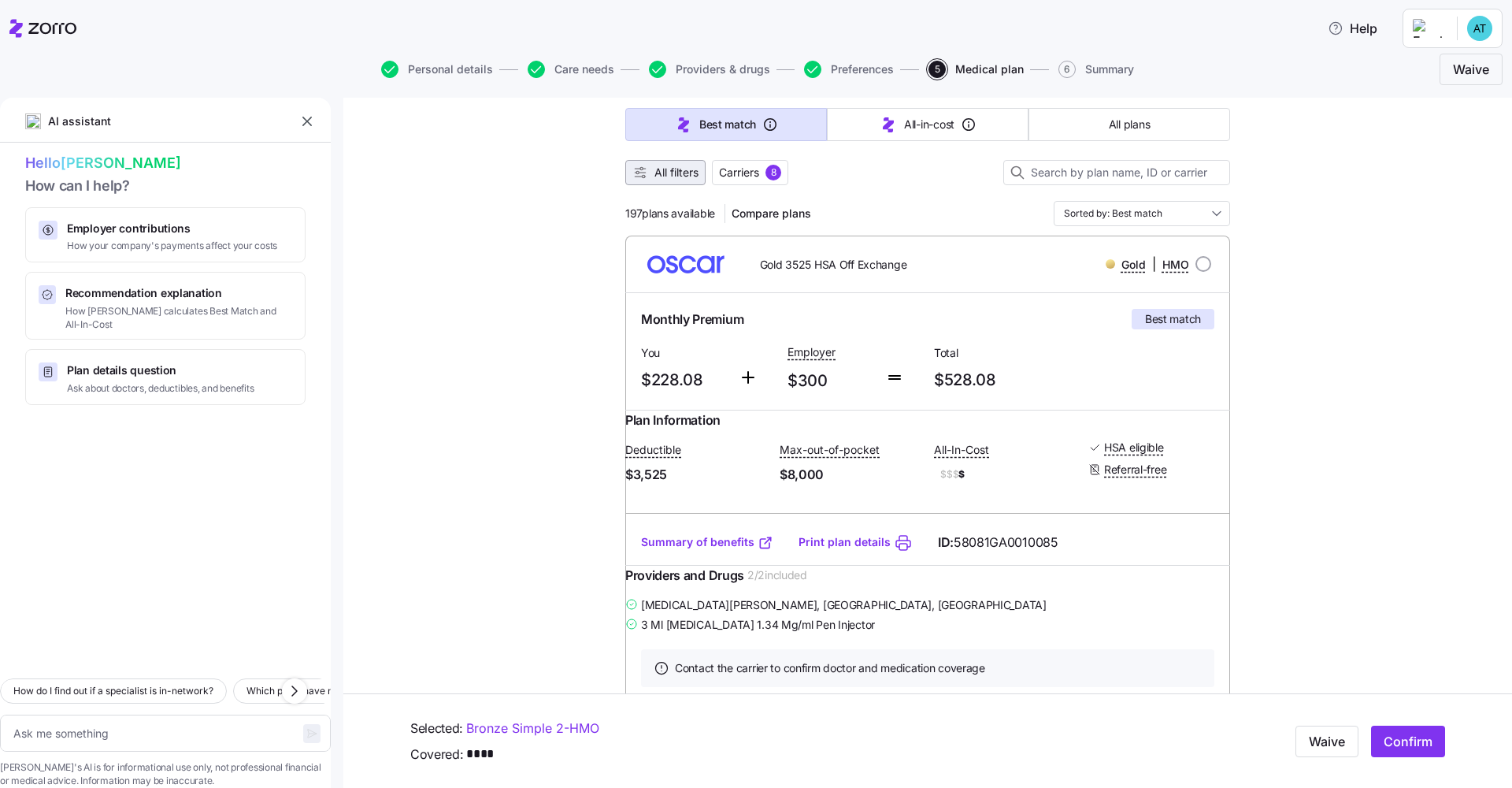
click at [680, 178] on span "All filters" at bounding box center [676, 172] width 44 height 16
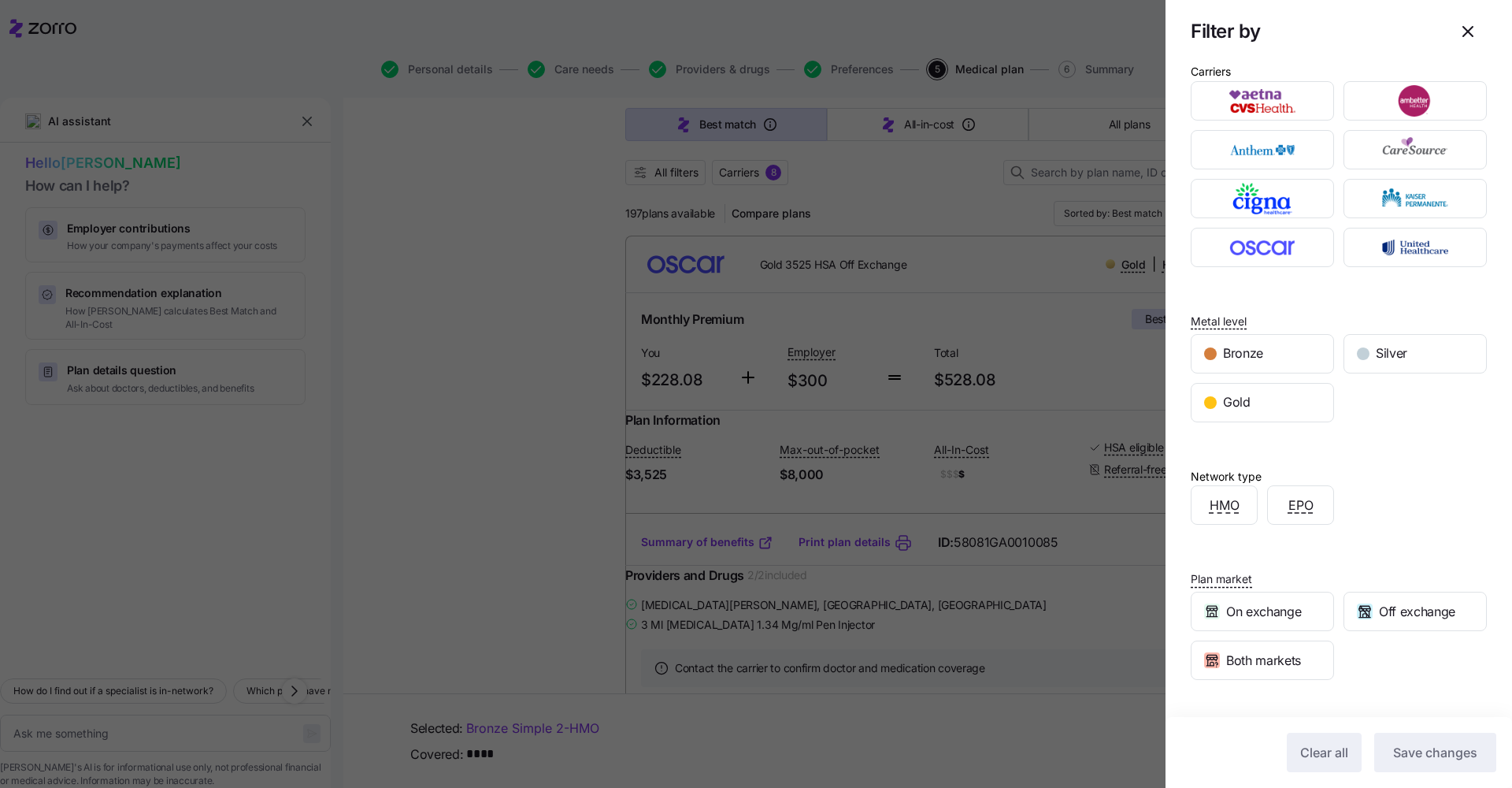
scroll to position [0, 0]
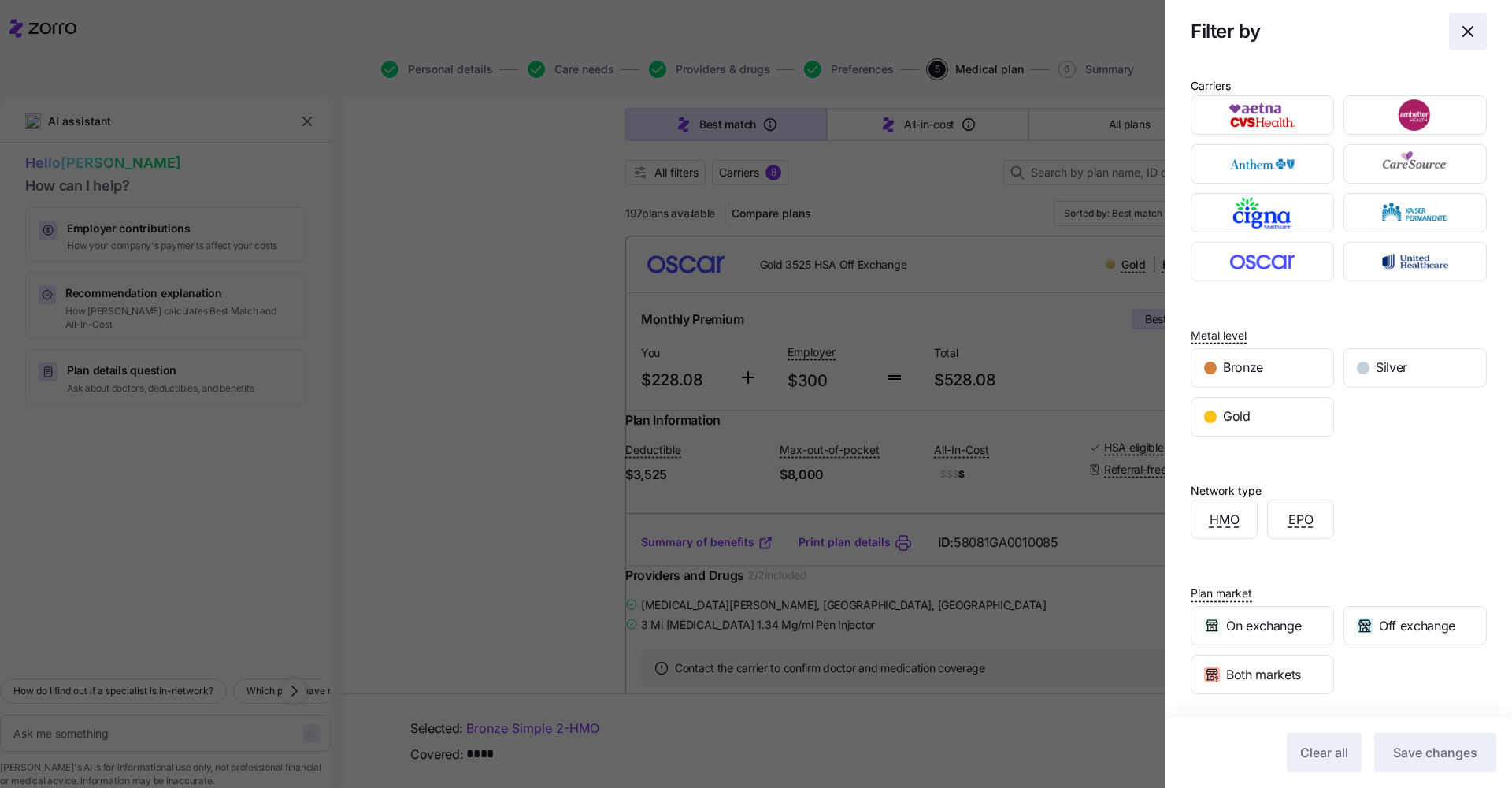
click at [756, 30] on icon "button" at bounding box center [1467, 31] width 19 height 19
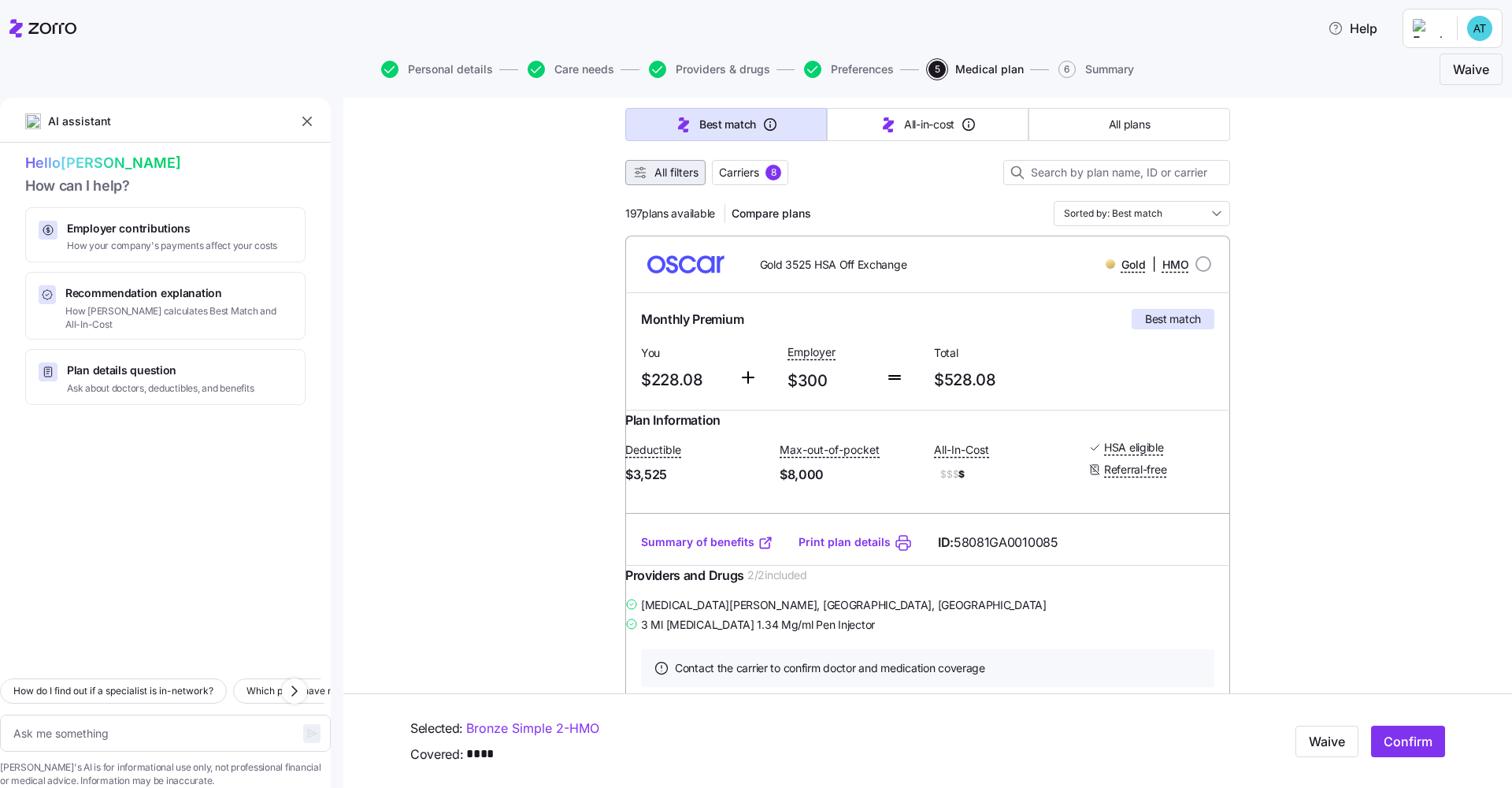
click at [682, 172] on span "All filters" at bounding box center [676, 172] width 44 height 16
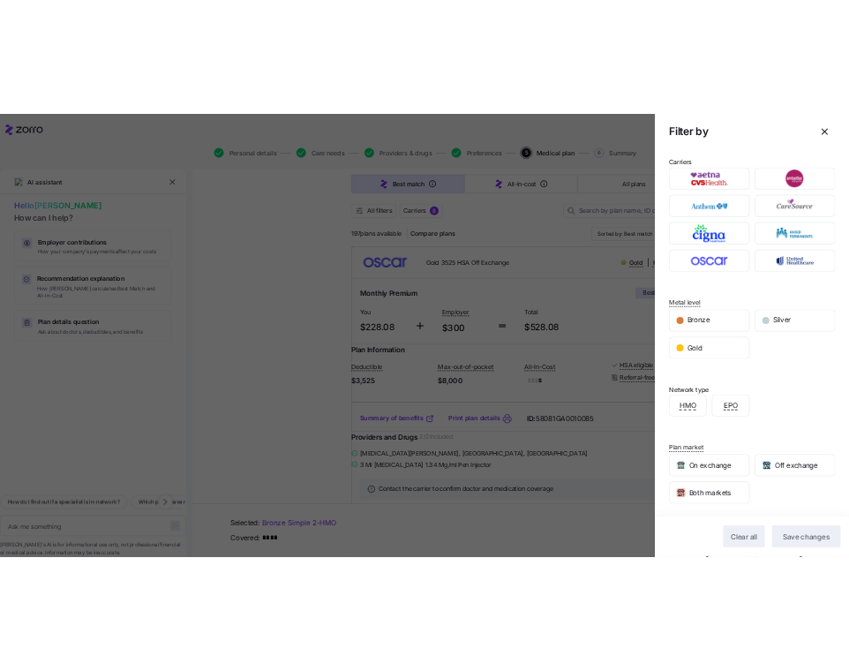
scroll to position [118, 0]
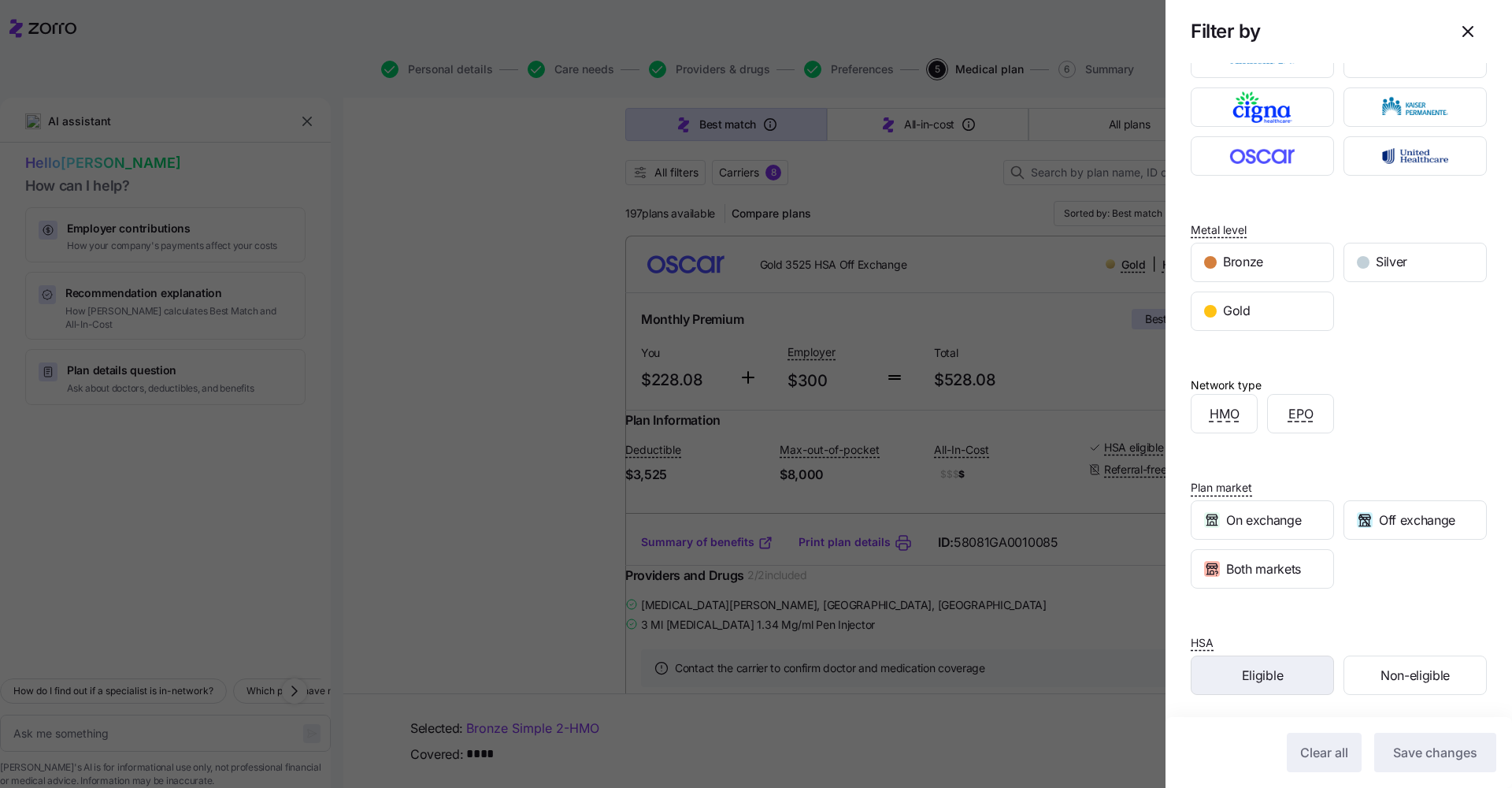
click at [756, 598] on div "Eligible" at bounding box center [1262, 675] width 142 height 37
click at [756, 598] on span "Save changes" at bounding box center [1435, 751] width 84 height 19
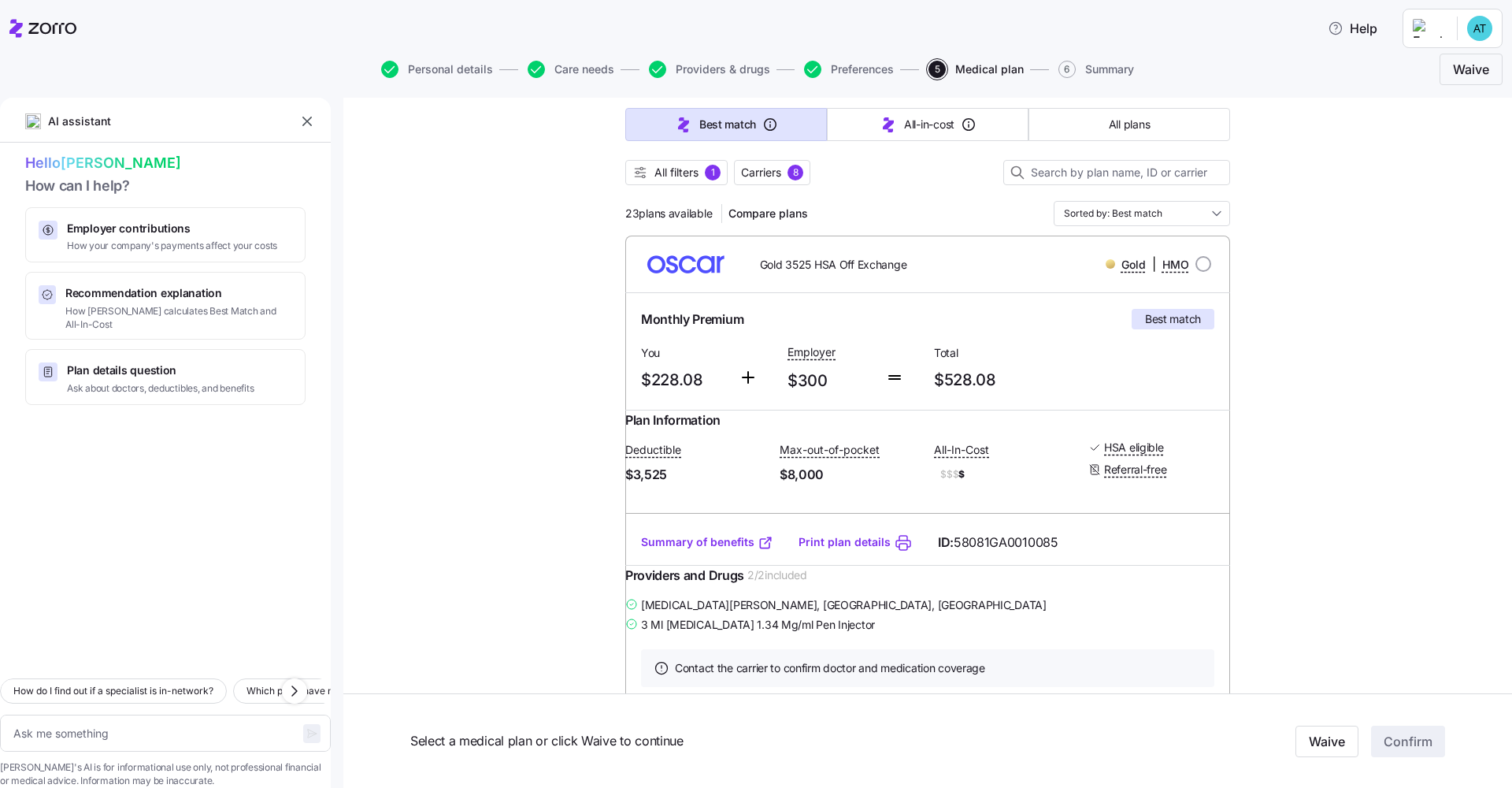
click at [756, 200] on div at bounding box center [928, 193] width 605 height 16
click at [672, 175] on span "All filters" at bounding box center [676, 172] width 44 height 16
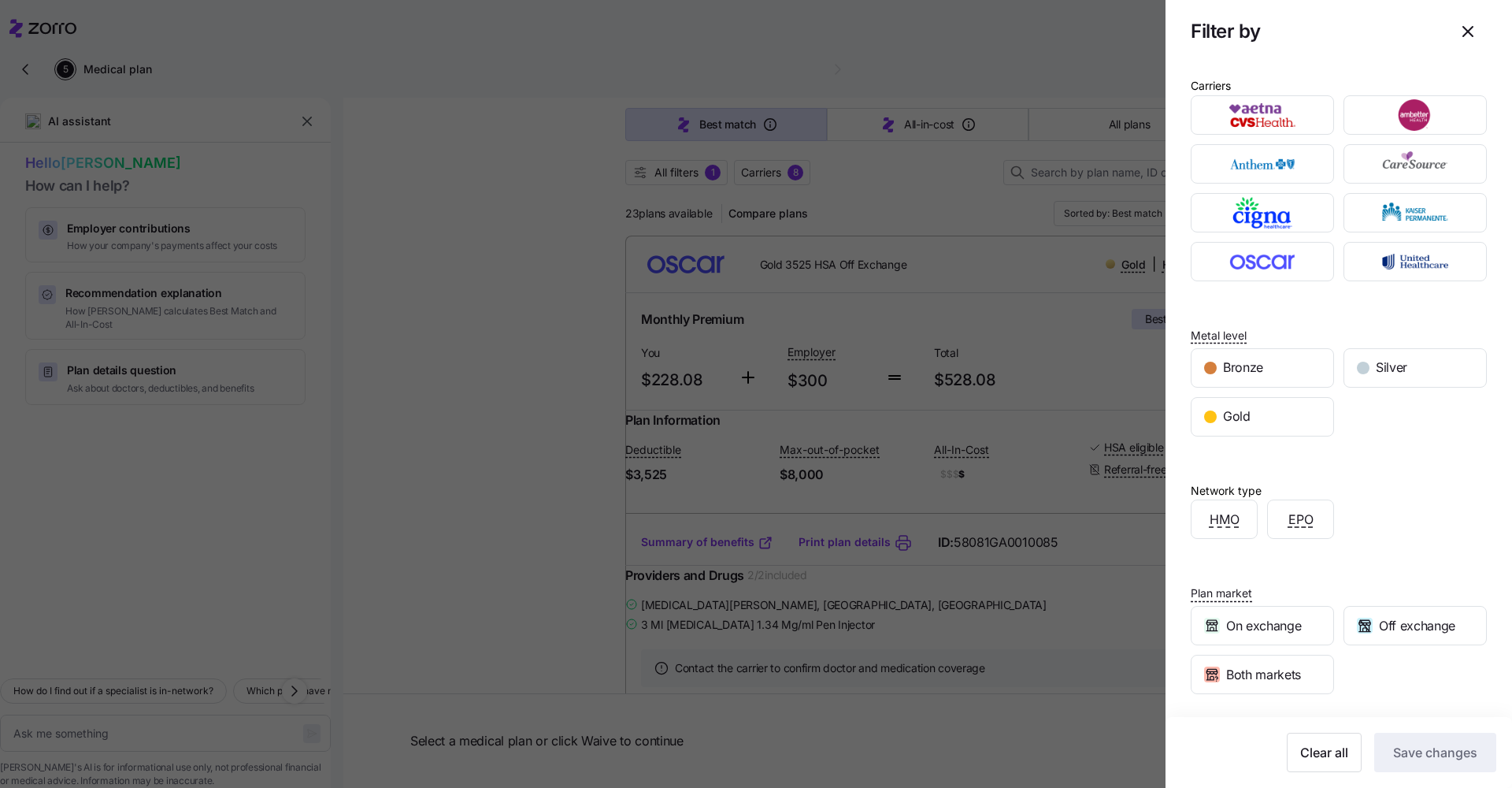
type textarea "x"
